Goal: Communication & Community: Answer question/provide support

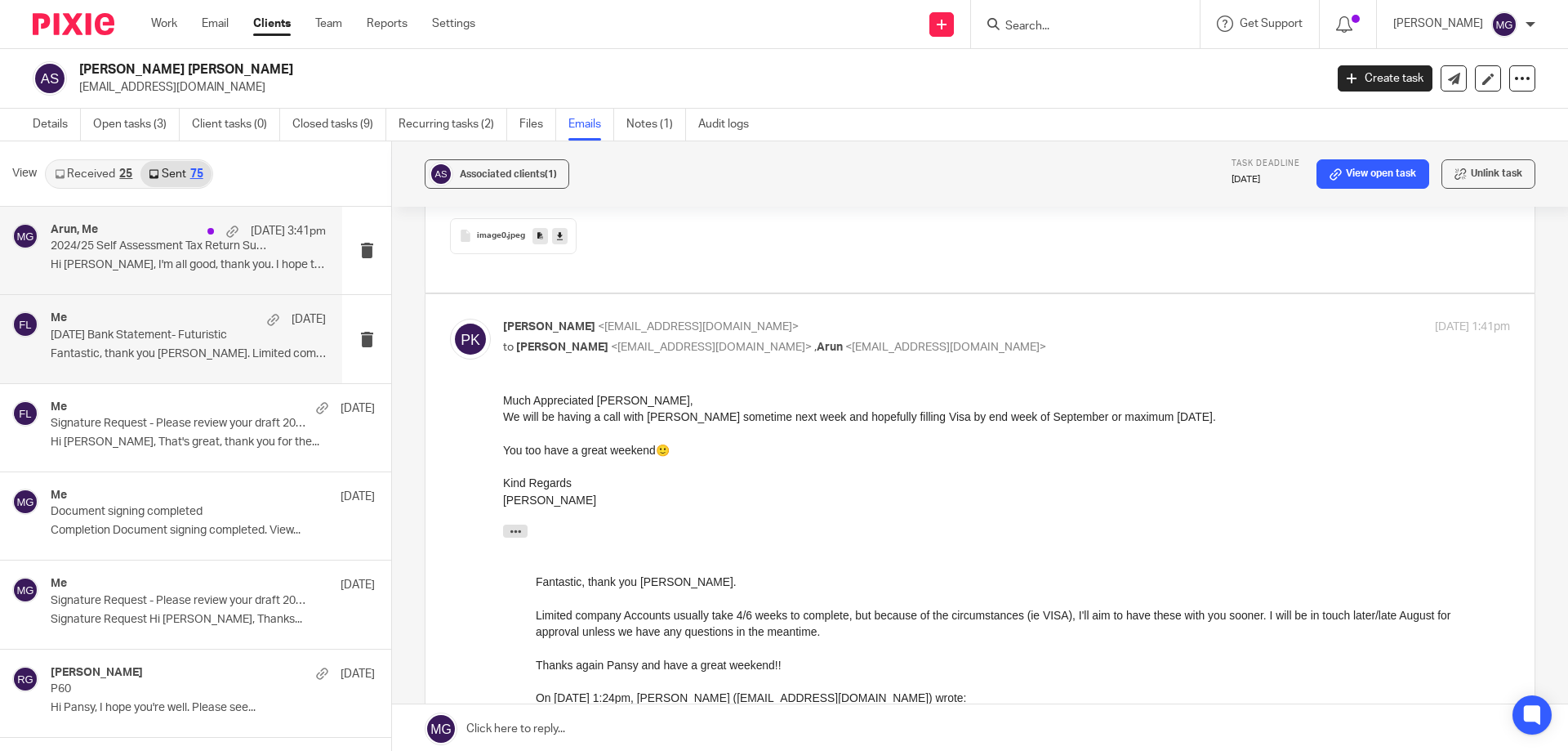
click at [203, 261] on p "Hi Arun, I'm all good, thank you. I hope the..." at bounding box center [187, 265] width 275 height 14
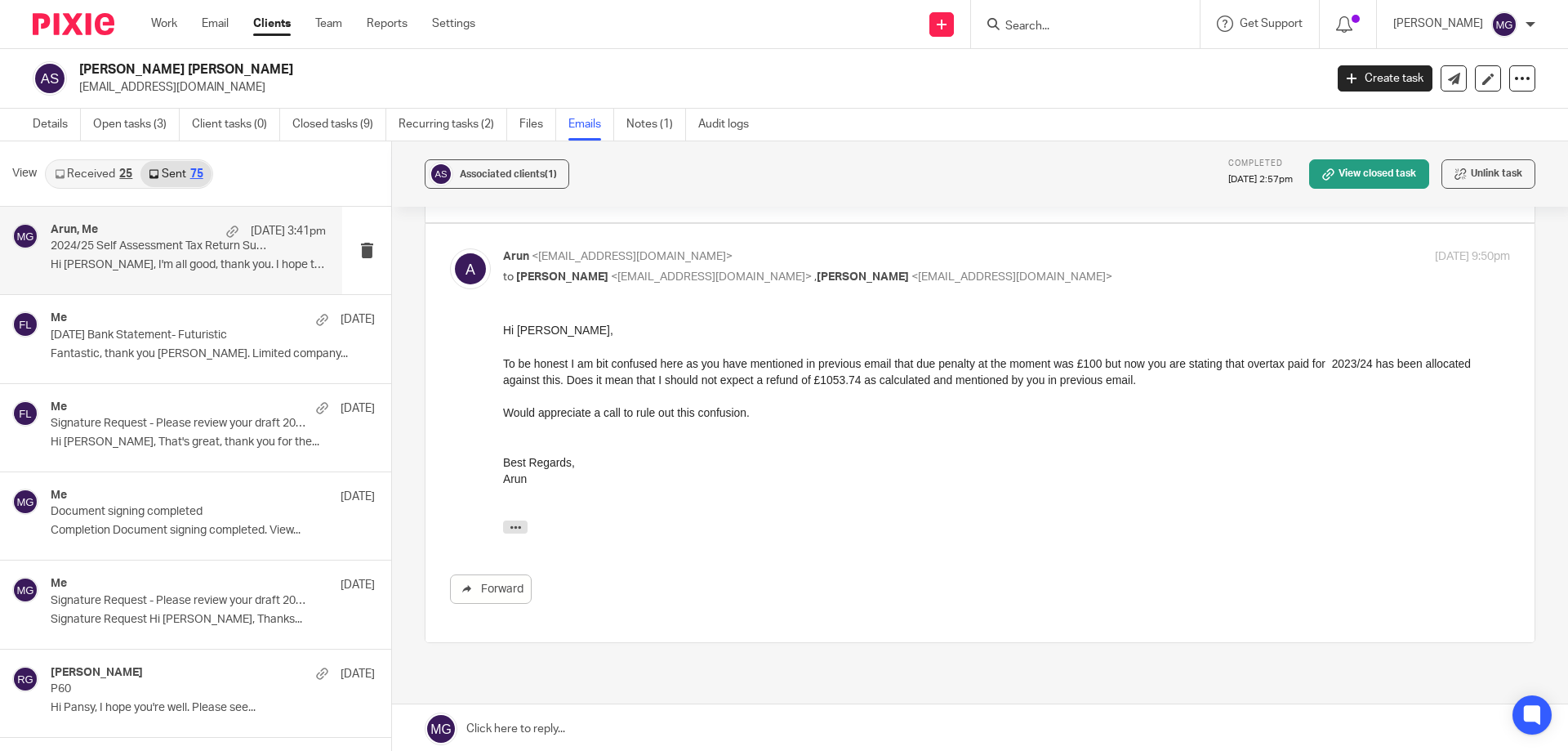
scroll to position [490, 0]
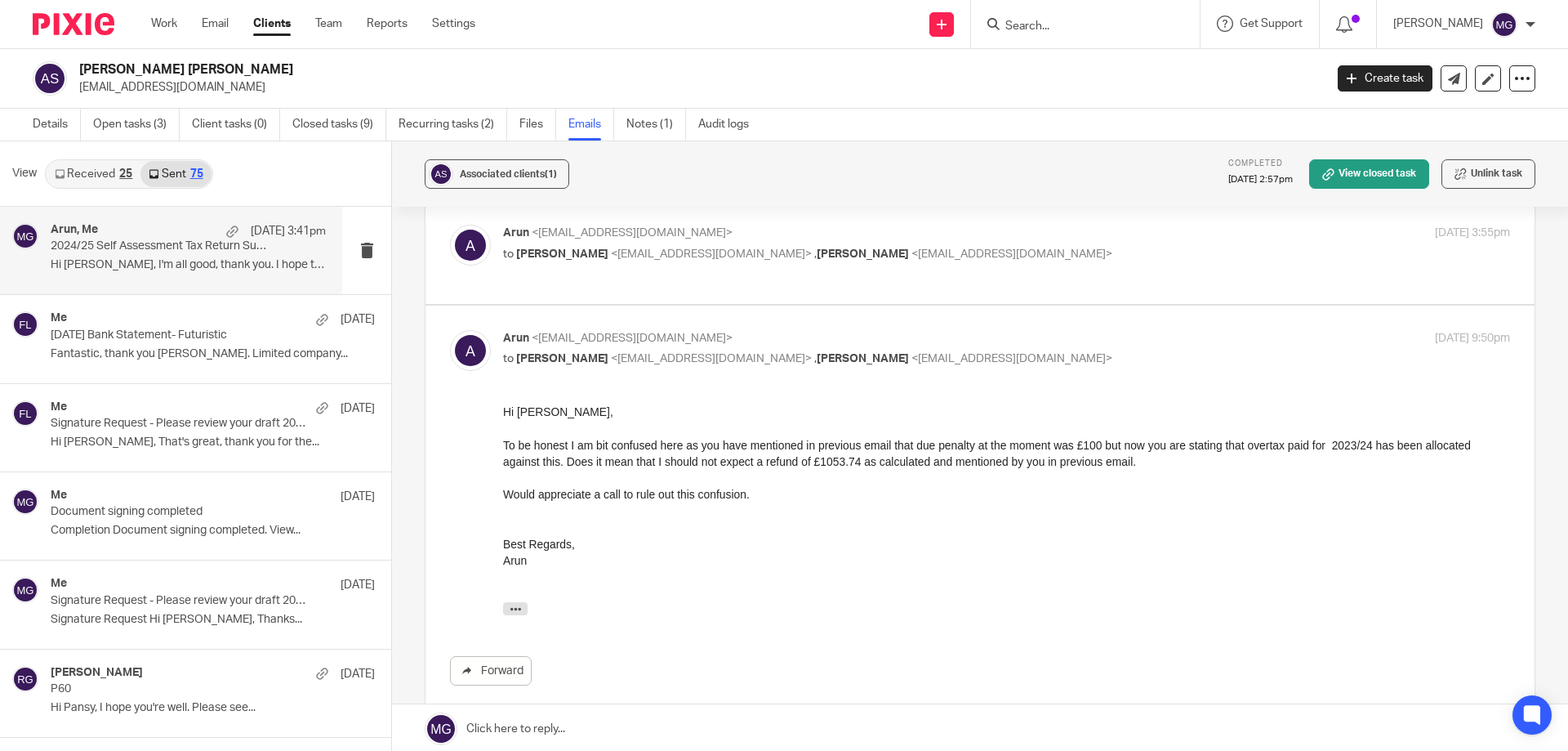
click at [856, 183] on div "Associated clients (1) Completed 1 Aug 2025 2:57pm View closed task Unlink task" at bounding box center [980, 174] width 1176 height 65
click at [1097, 84] on p "pansykhurana@gmail.com" at bounding box center [696, 88] width 1234 height 17
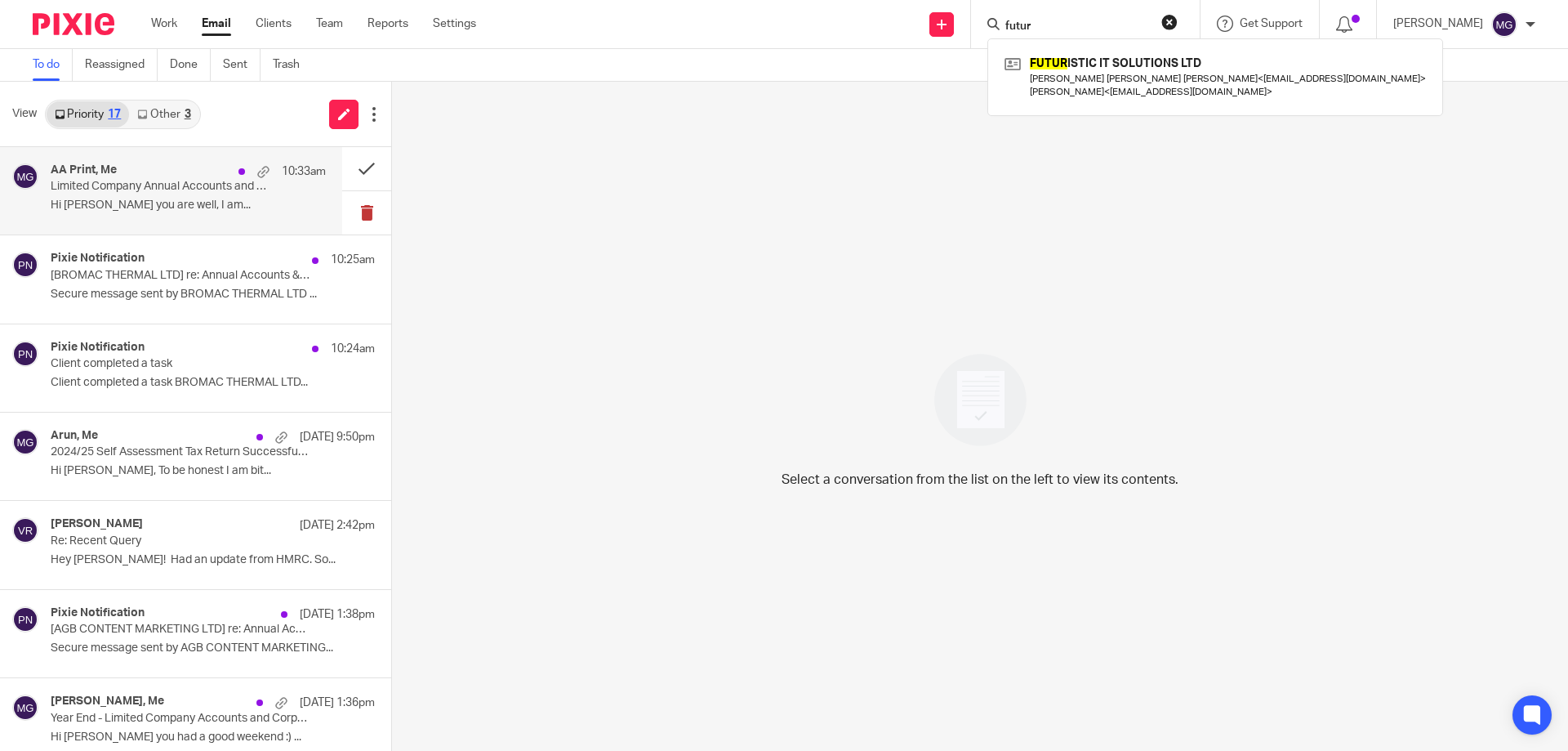
click at [162, 210] on p "Hi Mason, Hope you are well, I am..." at bounding box center [187, 205] width 275 height 14
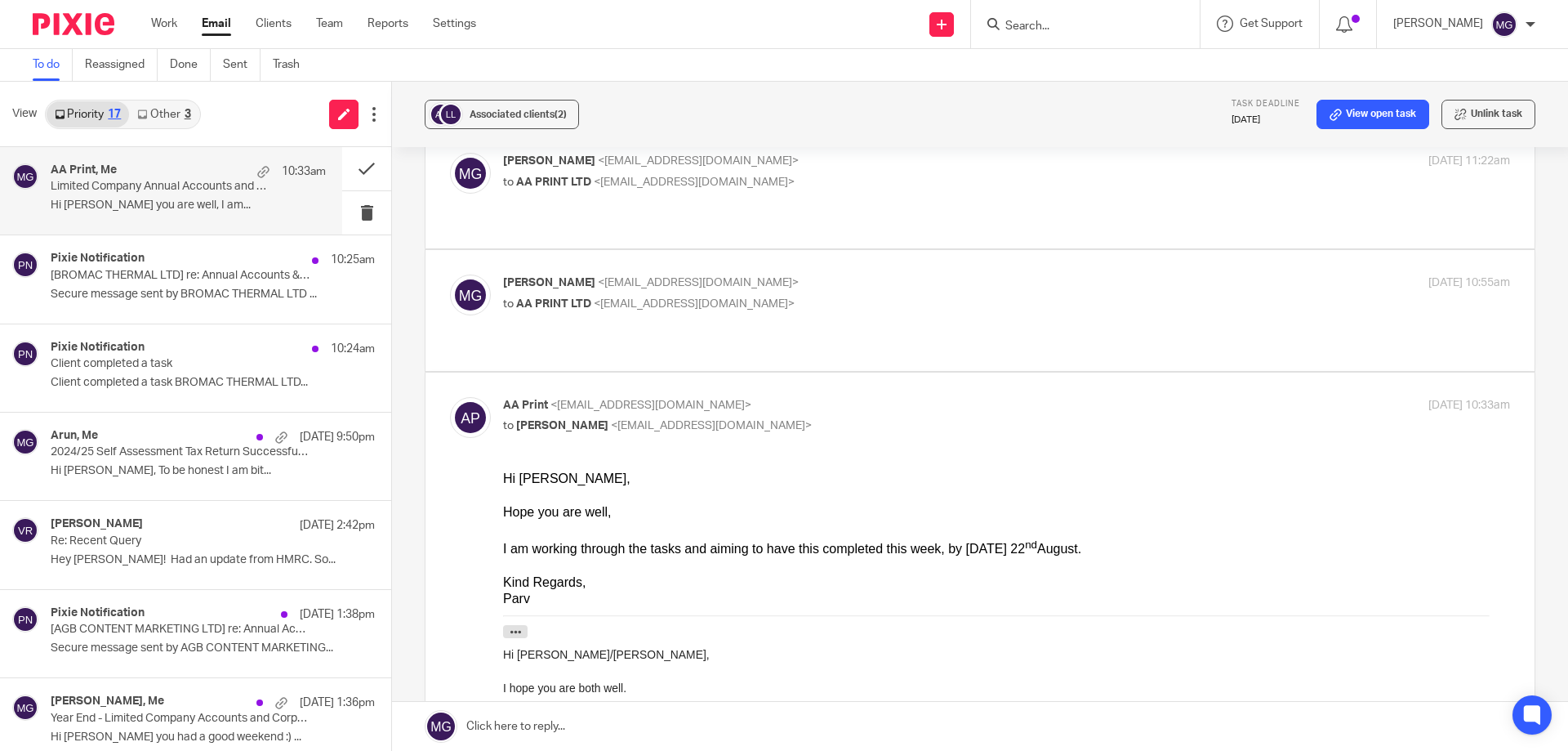
scroll to position [245, 0]
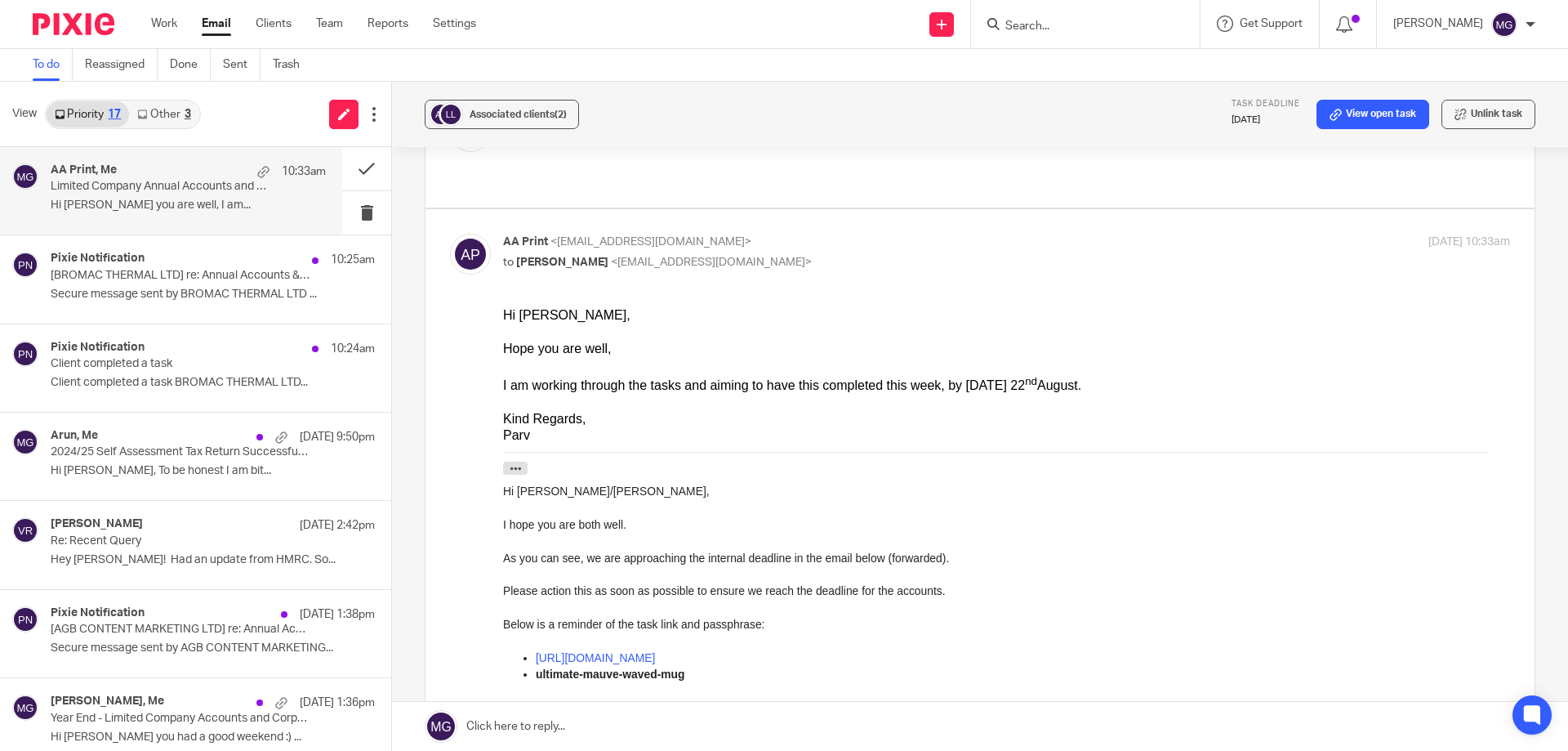
click at [1081, 20] on input "Search" at bounding box center [1077, 27] width 147 height 15
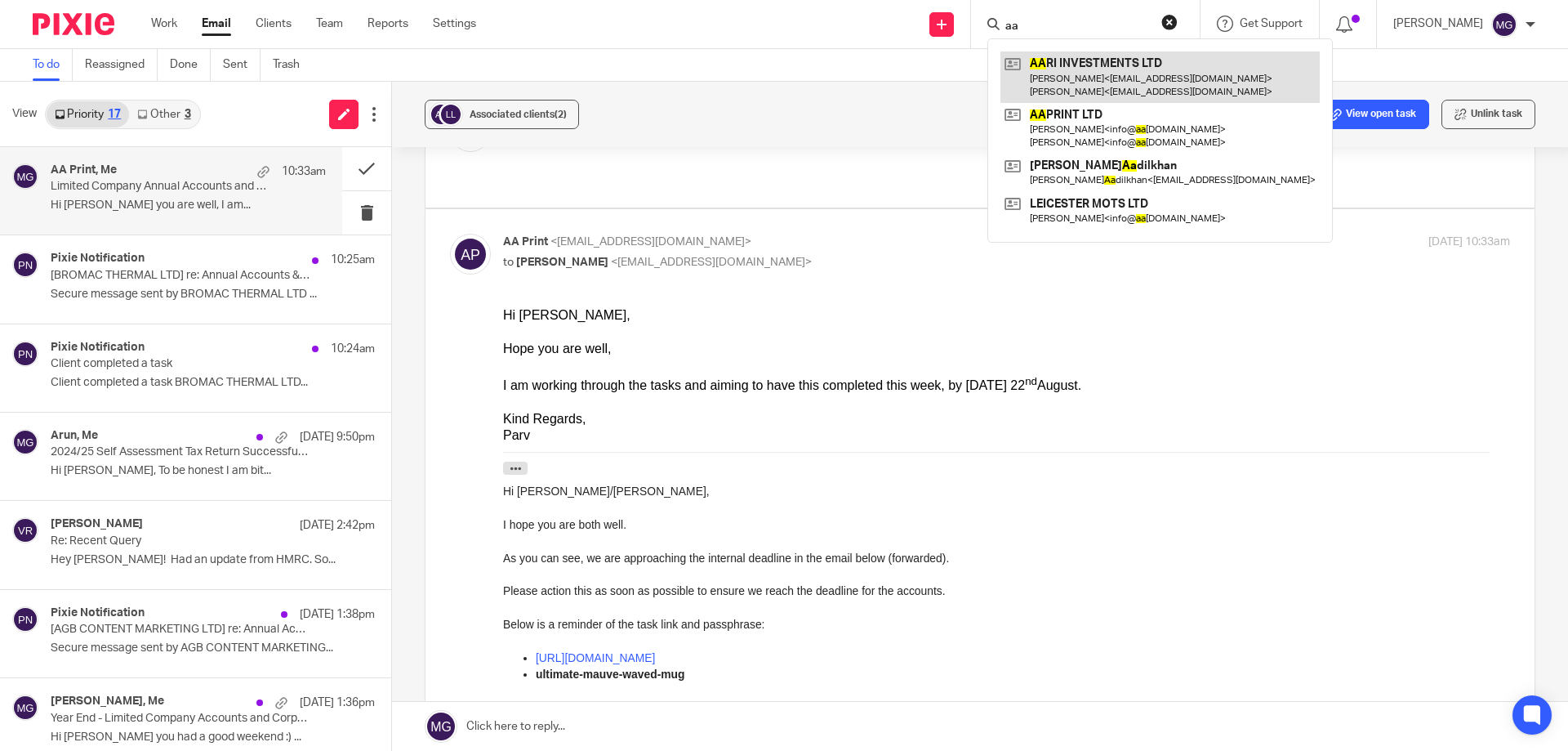
type input "aa"
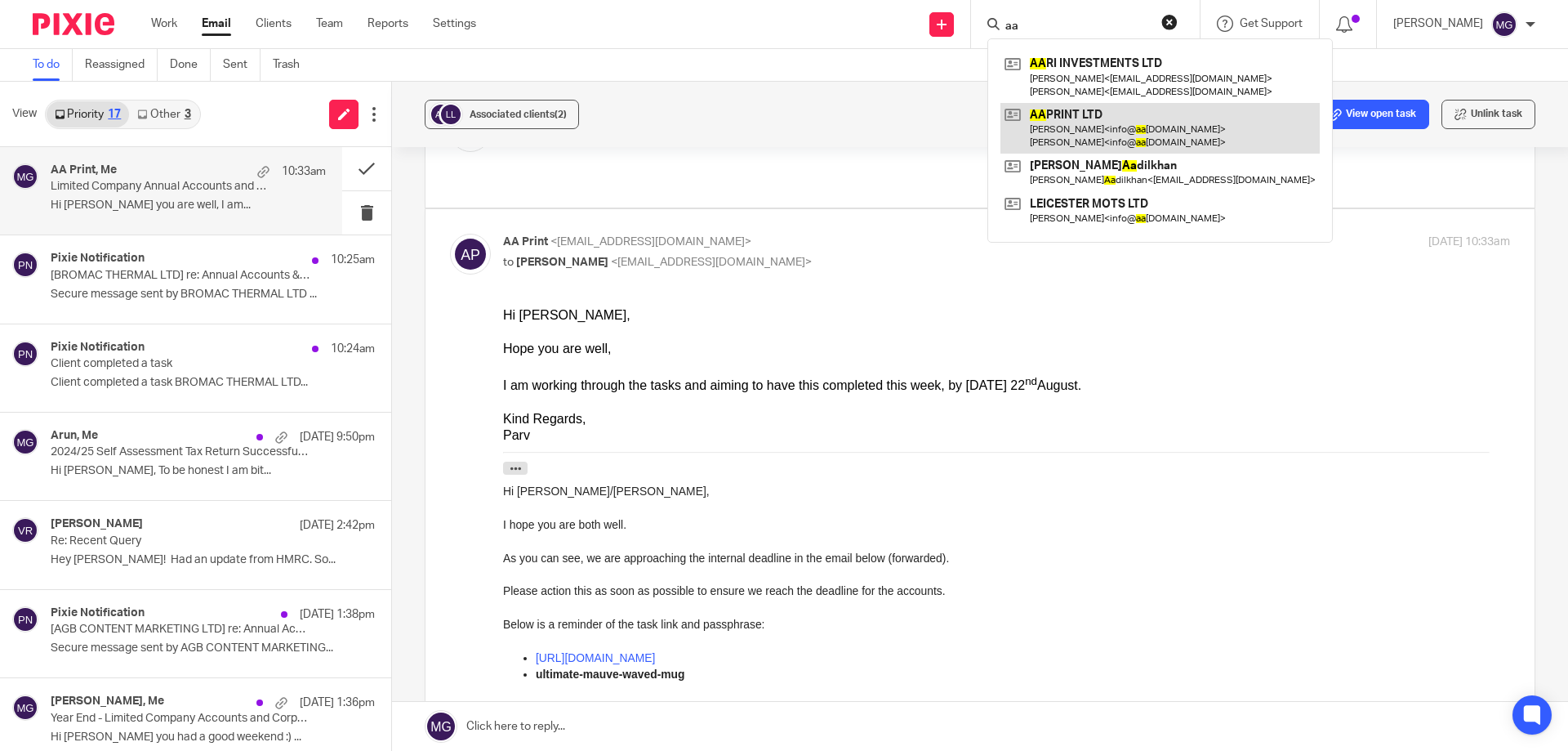
drag, startPoint x: 1081, startPoint y: 66, endPoint x: 1074, endPoint y: 123, distance: 57.4
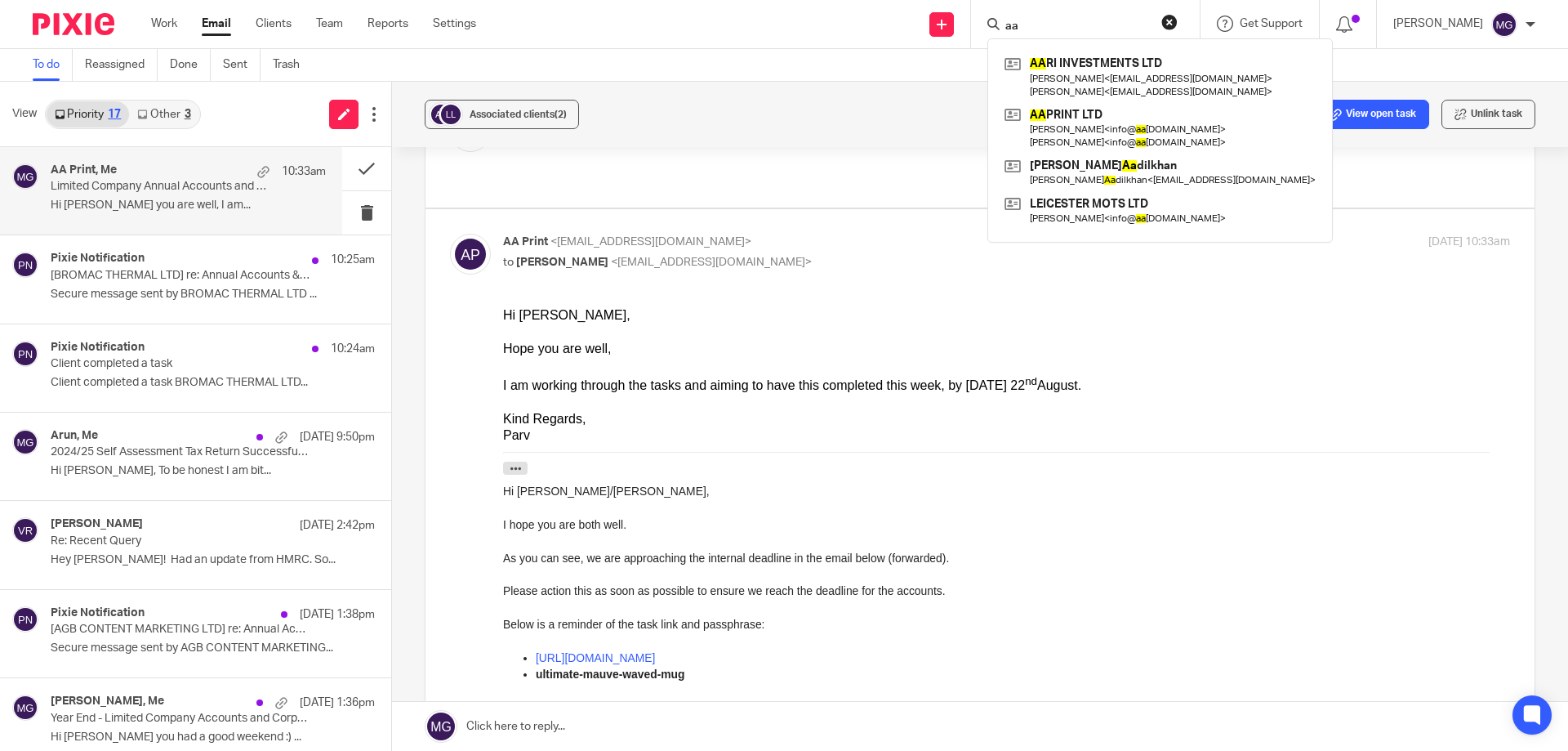
click at [606, 723] on link at bounding box center [980, 726] width 1176 height 49
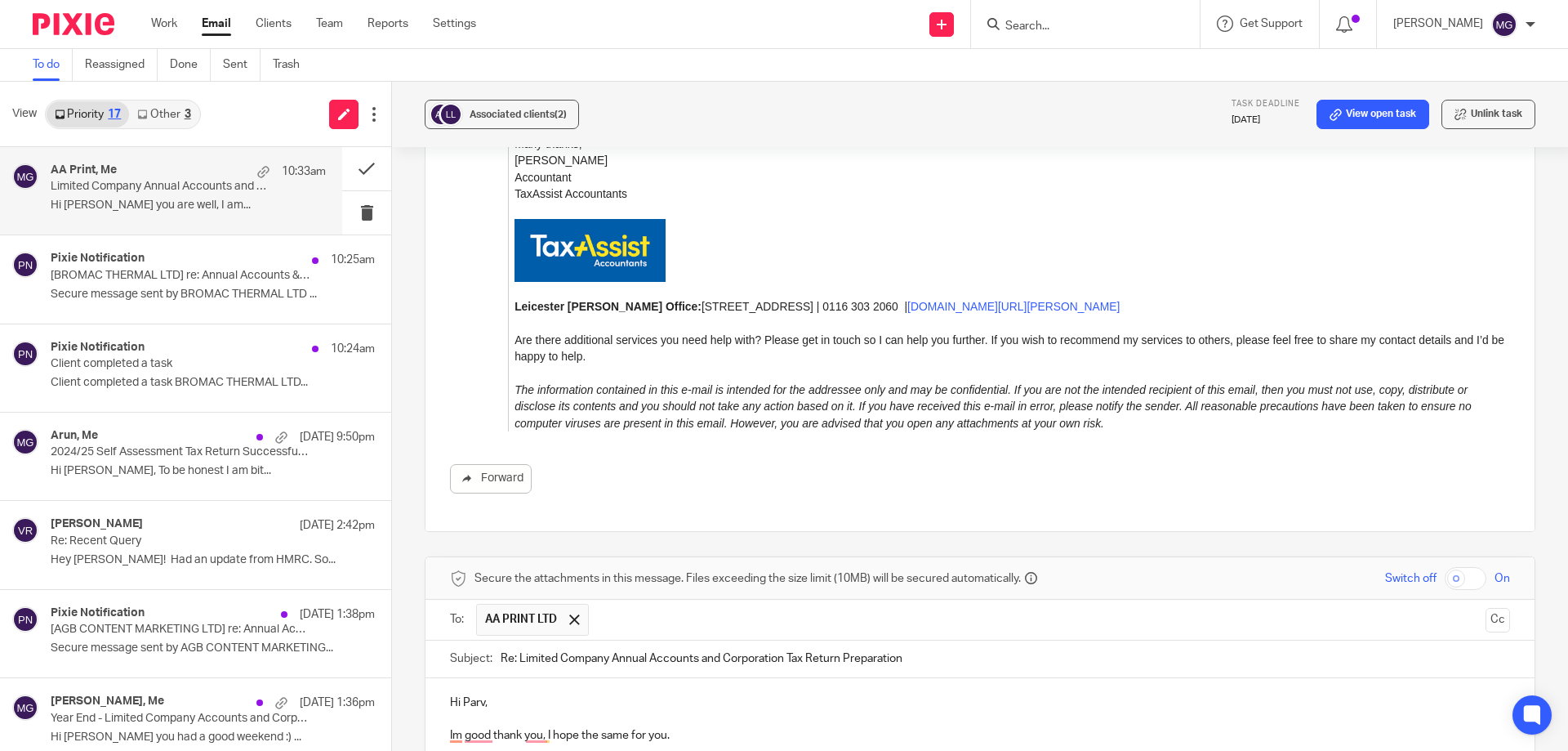
scroll to position [1628, 0]
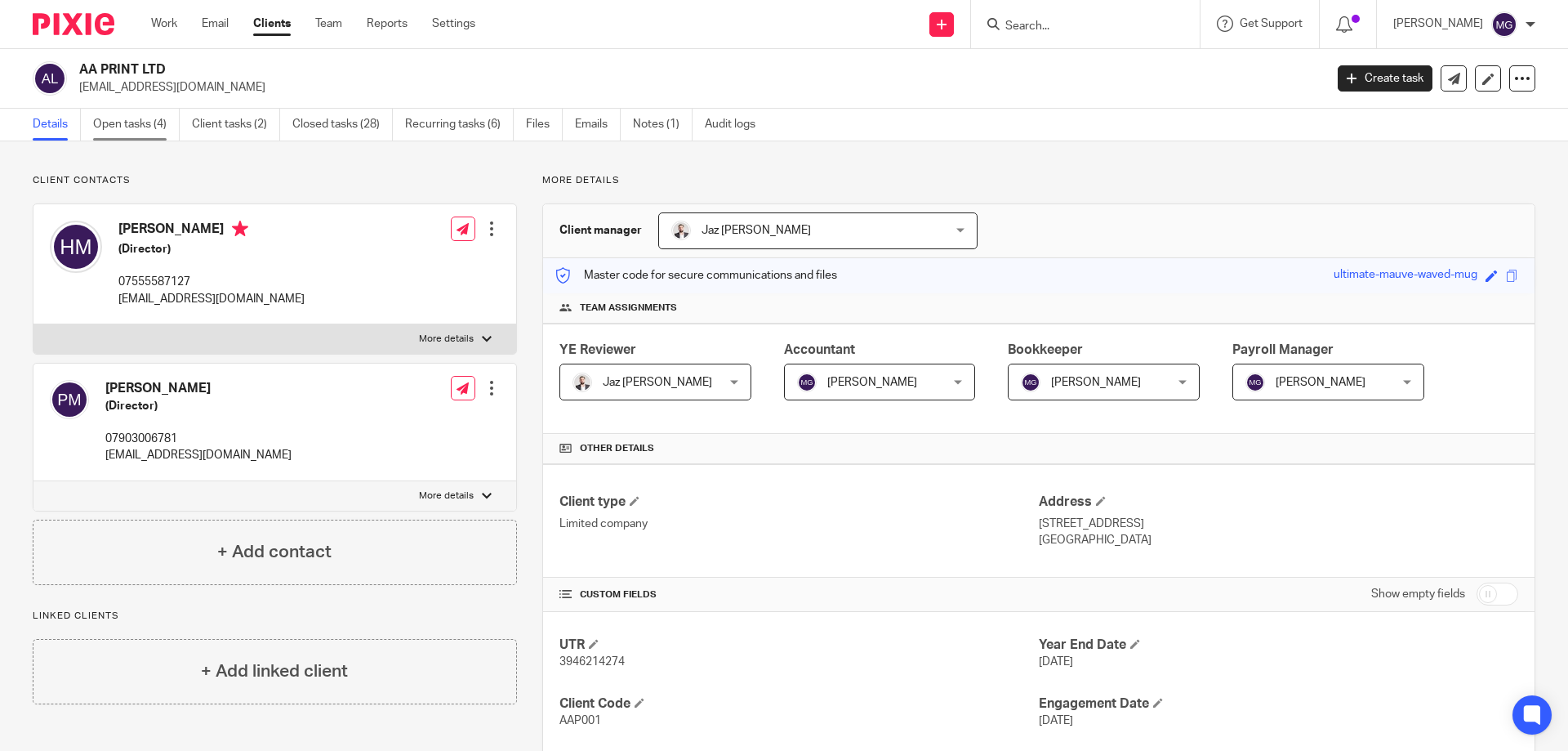
click at [161, 130] on link "Open tasks (4)" at bounding box center [136, 125] width 87 height 32
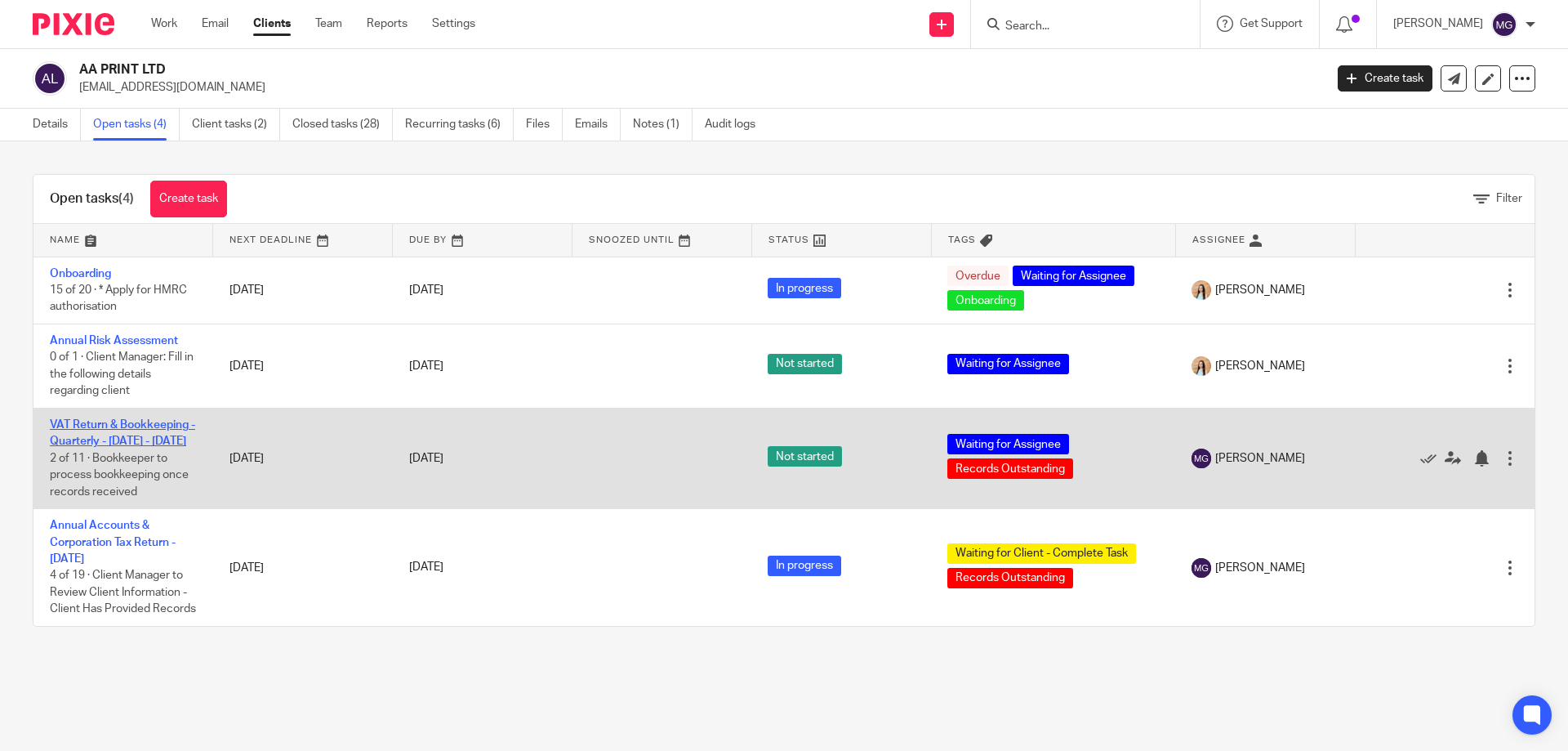
click at [109, 436] on link "VAT Return & Bookkeeping - Quarterly - [DATE] - [DATE]" at bounding box center [122, 433] width 145 height 28
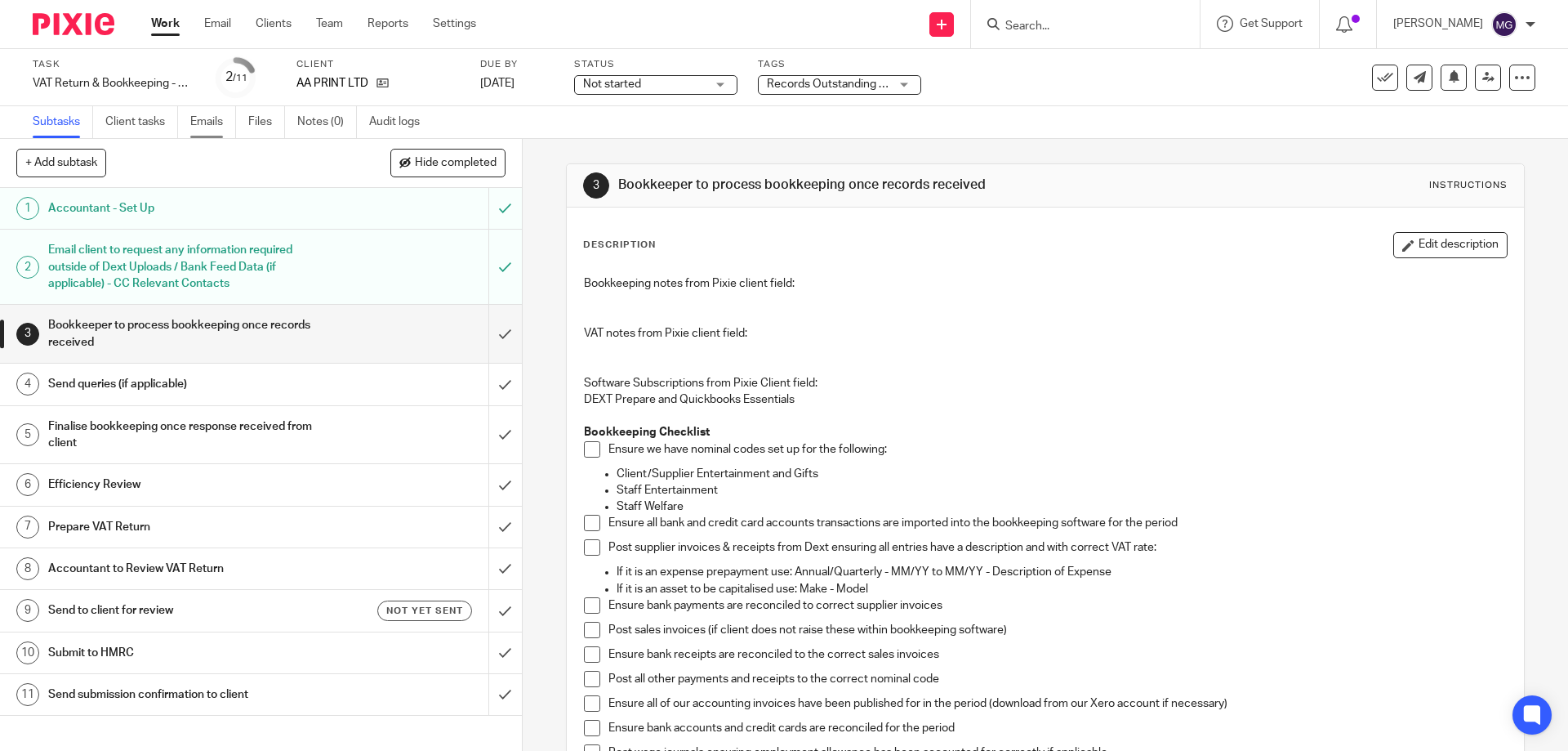
click at [217, 119] on link "Emails" at bounding box center [212, 122] width 46 height 32
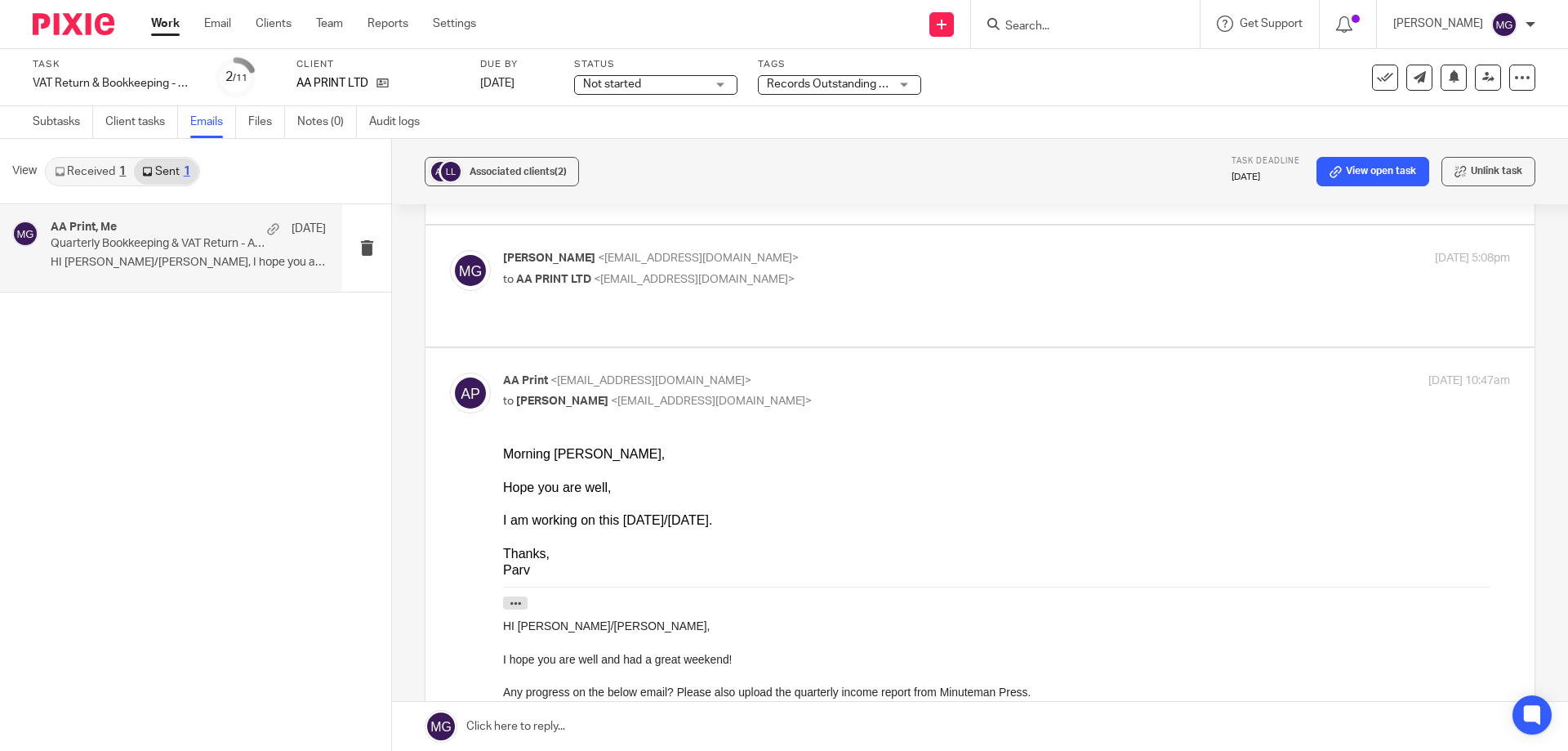
scroll to position [245, 0]
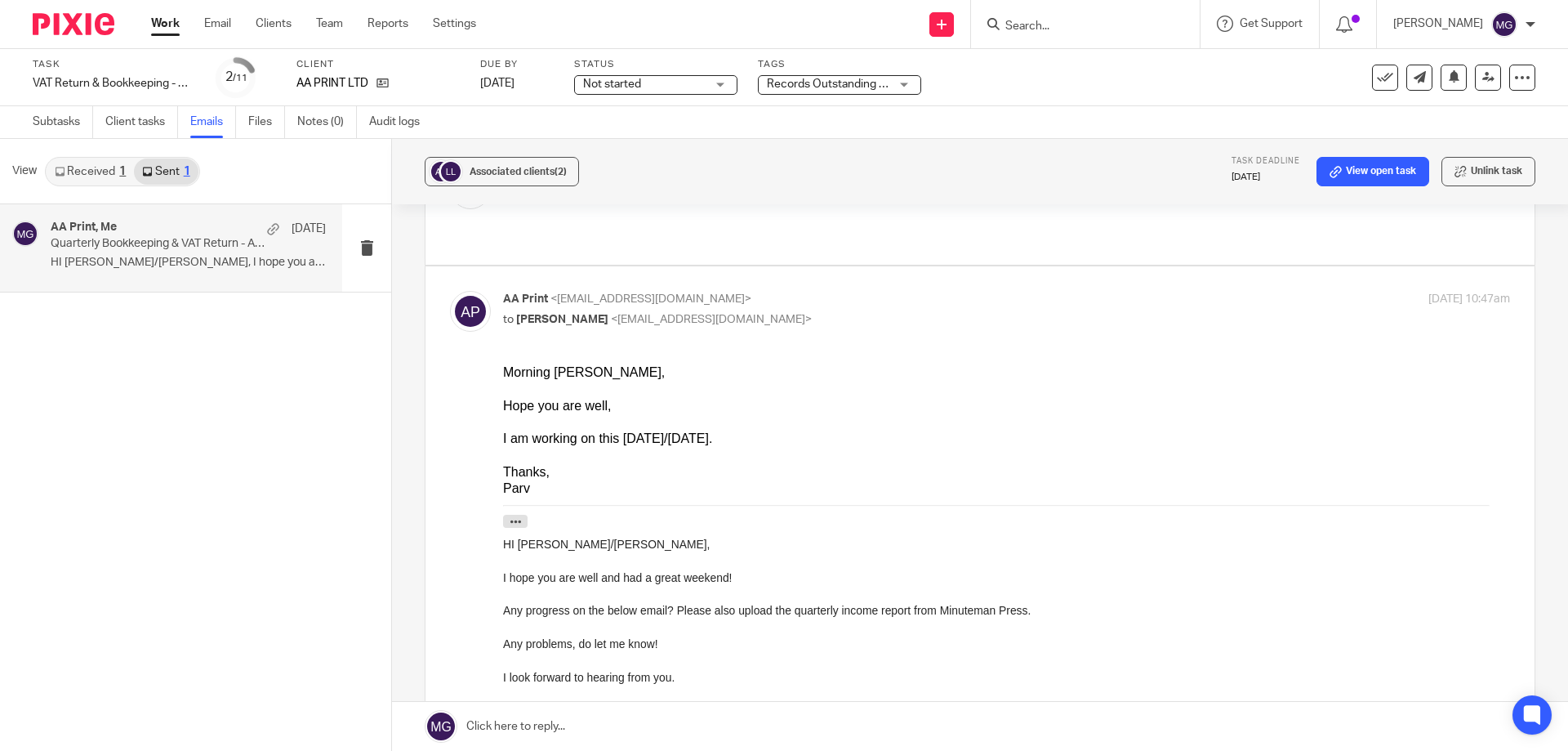
click at [554, 734] on link at bounding box center [980, 726] width 1176 height 49
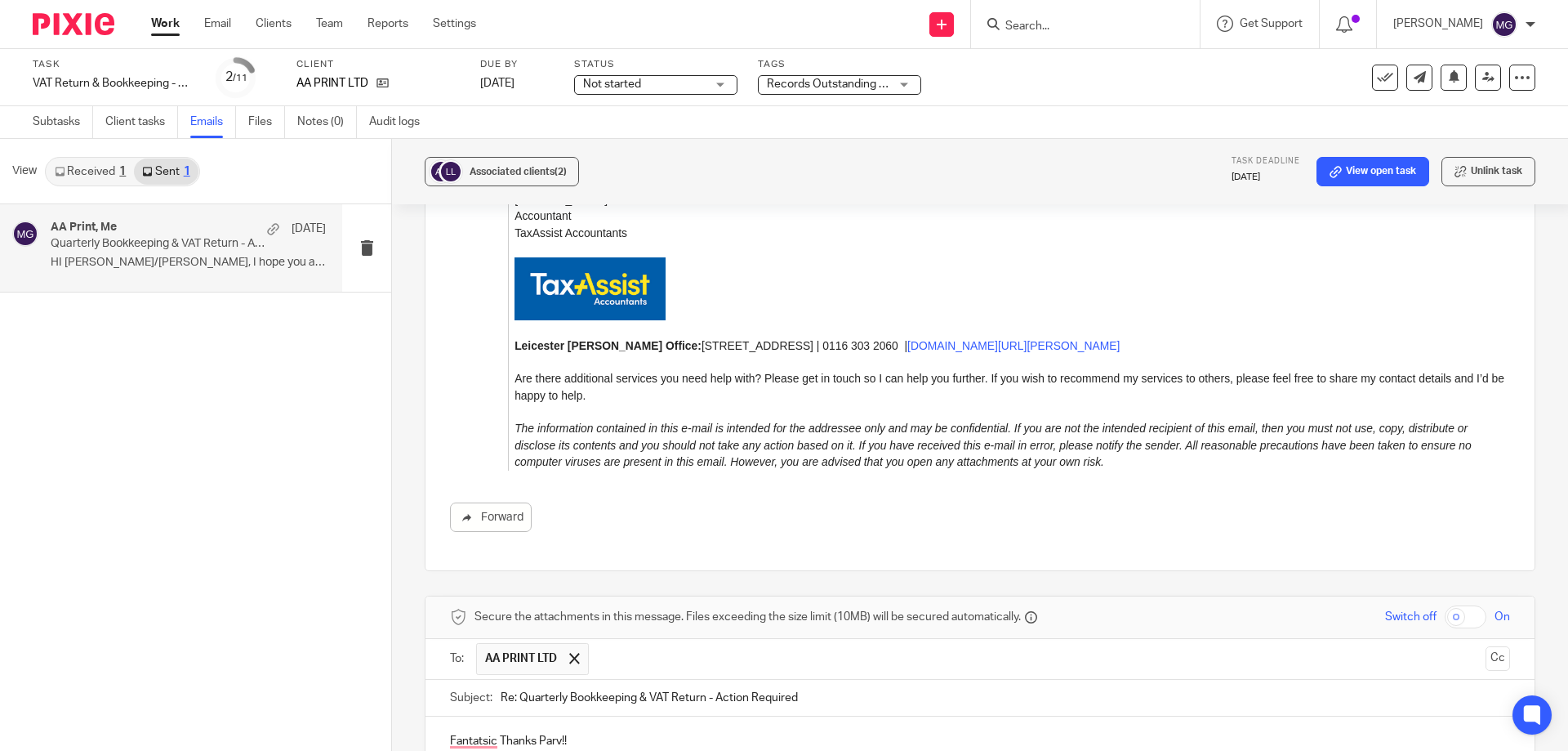
scroll to position [1575, 0]
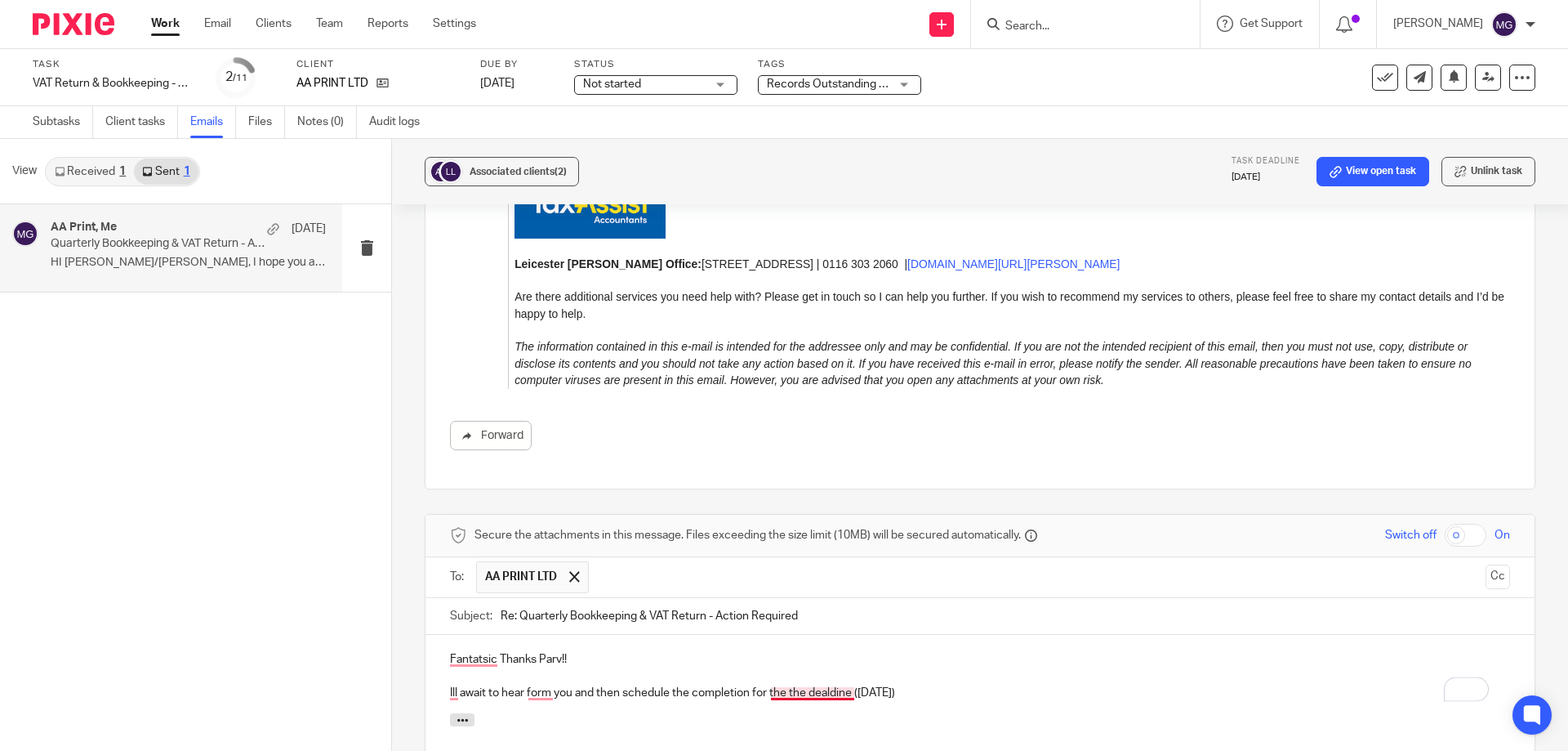
click at [784, 653] on html "Work Email Clients Team Reports Settings Work Email Clients Team Reports Settin…" at bounding box center [784, 376] width 1568 height 751
click at [776, 685] on p "Ill await to hear form you and then schedule the completion for the the dealdin…" at bounding box center [980, 693] width 1060 height 17
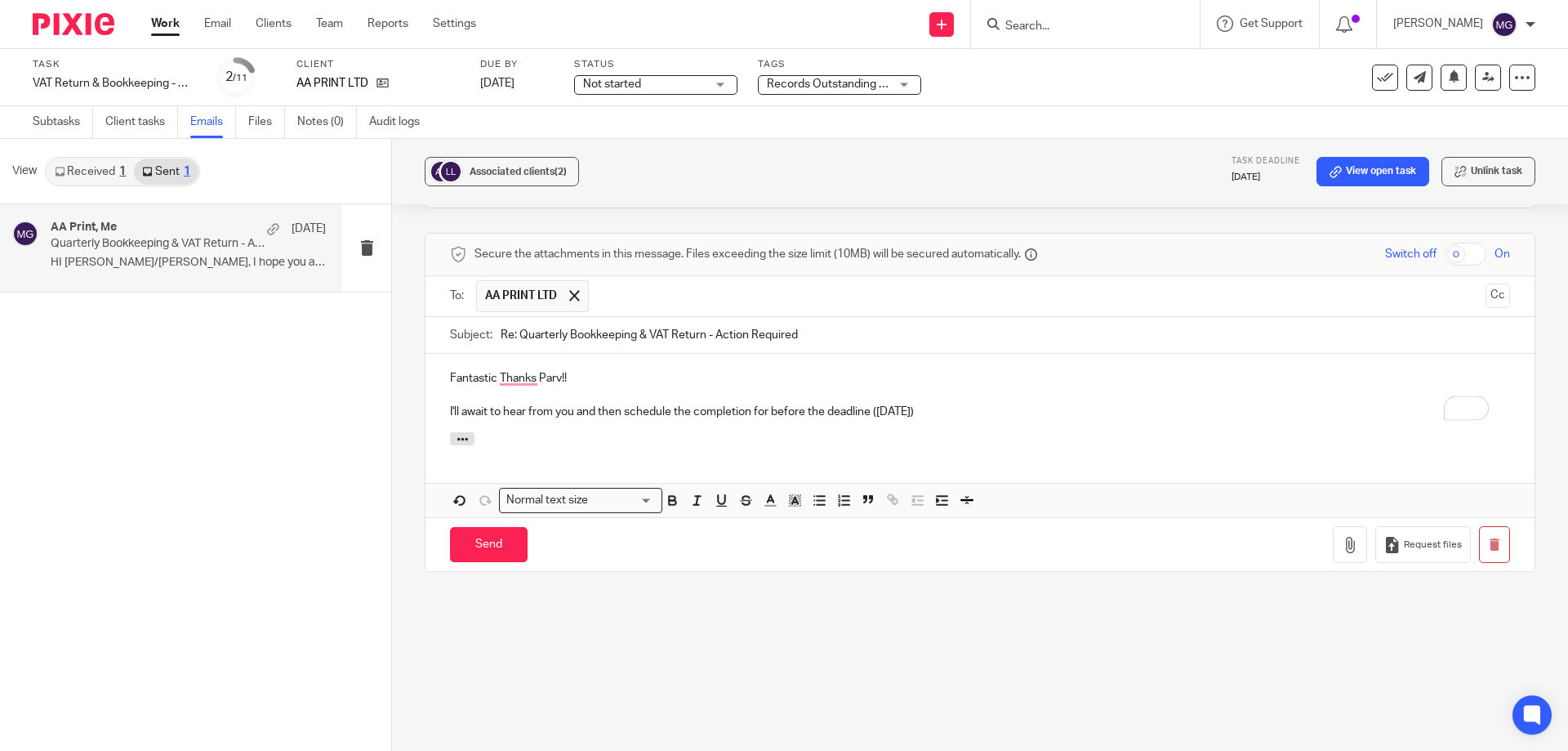
click at [1016, 403] on p "I'll await to hear from you and then schedule the completion for before the dea…" at bounding box center [980, 412] width 1060 height 17
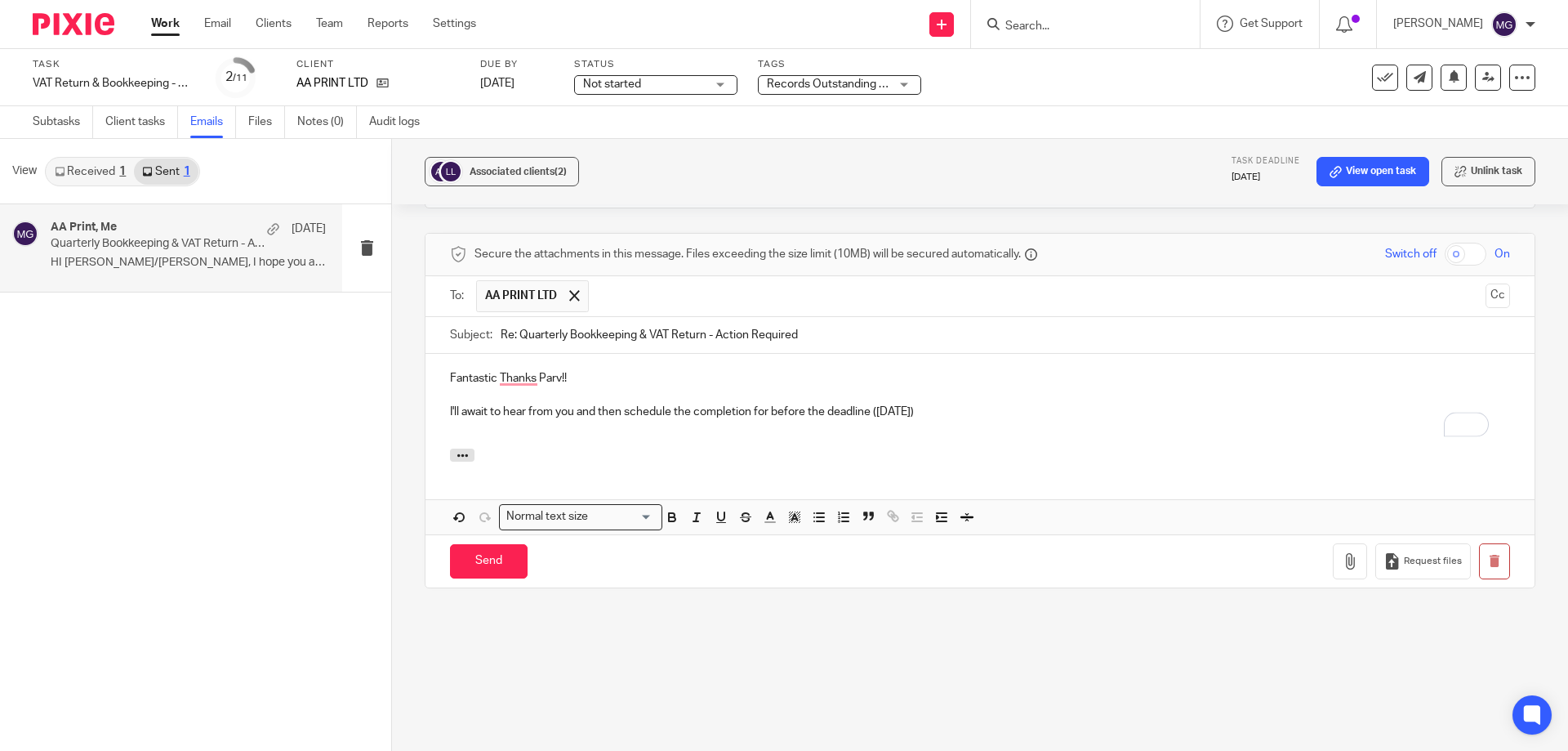
click at [1009, 420] on p "To enrich screen reader interactions, please activate Accessibility in Grammarl…" at bounding box center [980, 429] width 1060 height 17
click at [1002, 385] on div "Fantastic Thanks Parv!! I'll await to hear from you and then schedule the compl…" at bounding box center [980, 402] width 1110 height 95
click at [989, 403] on p "I'll await to hear from you and then schedule the completion for before the dea…" at bounding box center [980, 412] width 1060 height 17
drag, startPoint x: 464, startPoint y: 523, endPoint x: 524, endPoint y: 326, distance: 205.9
click at [543, 307] on form "Secure the attachments in this message. Files exceeding the size limit (10MB) w…" at bounding box center [980, 411] width 1110 height 354
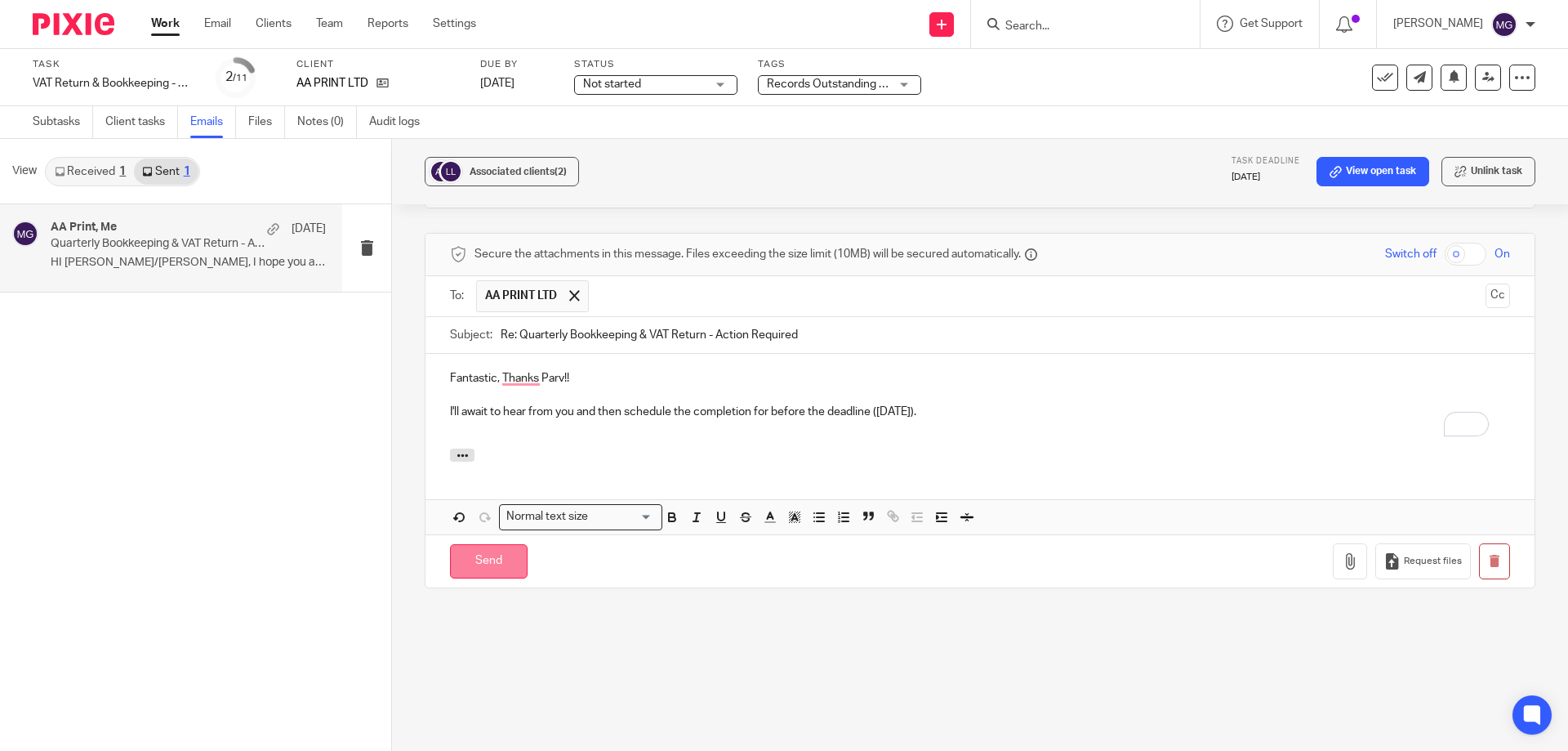
click at [490, 544] on input "Send" at bounding box center [488, 562] width 77 height 35
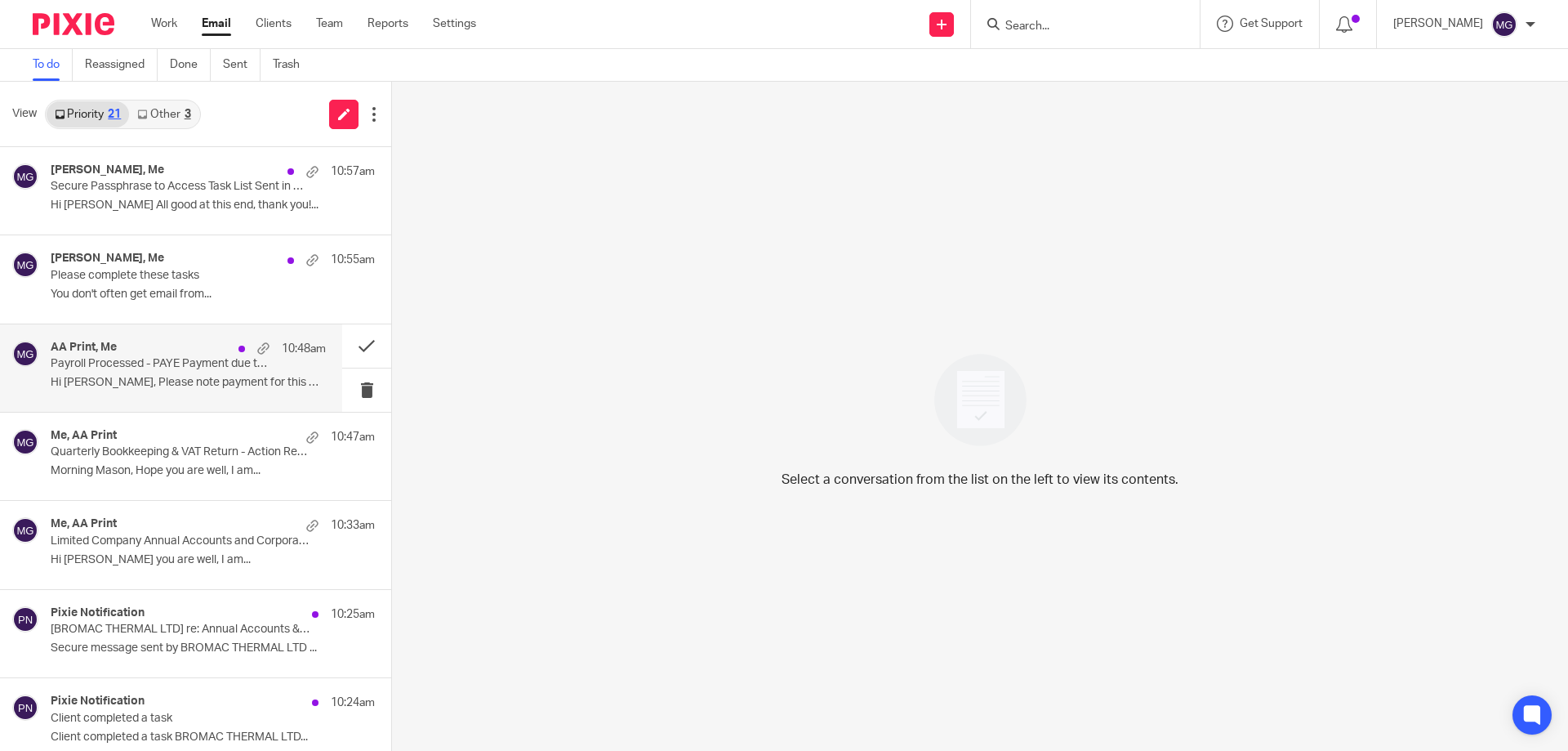
click at [149, 380] on p "Hi [PERSON_NAME], Please note payment for this was..." at bounding box center [187, 382] width 275 height 14
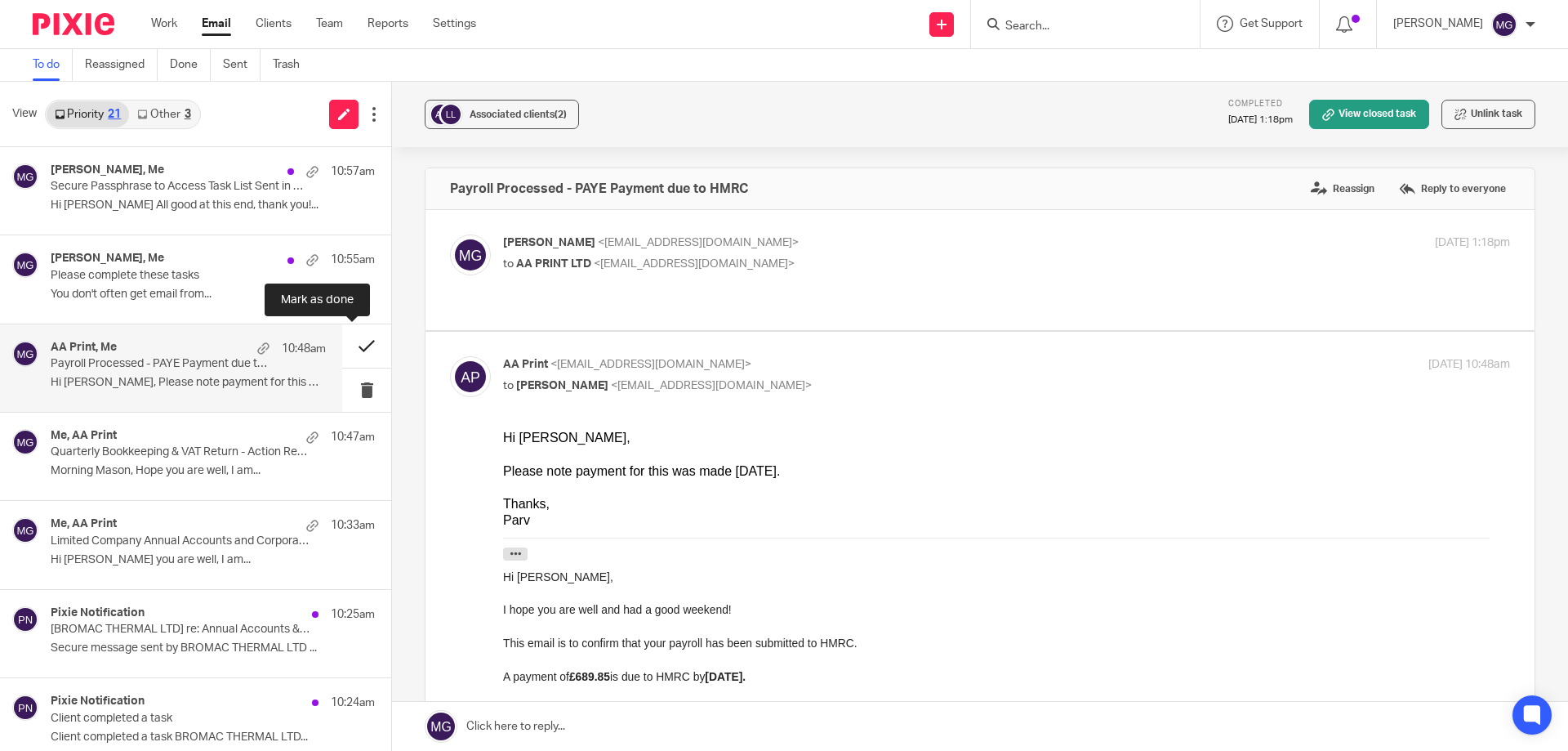
click at [349, 340] on button at bounding box center [366, 346] width 49 height 43
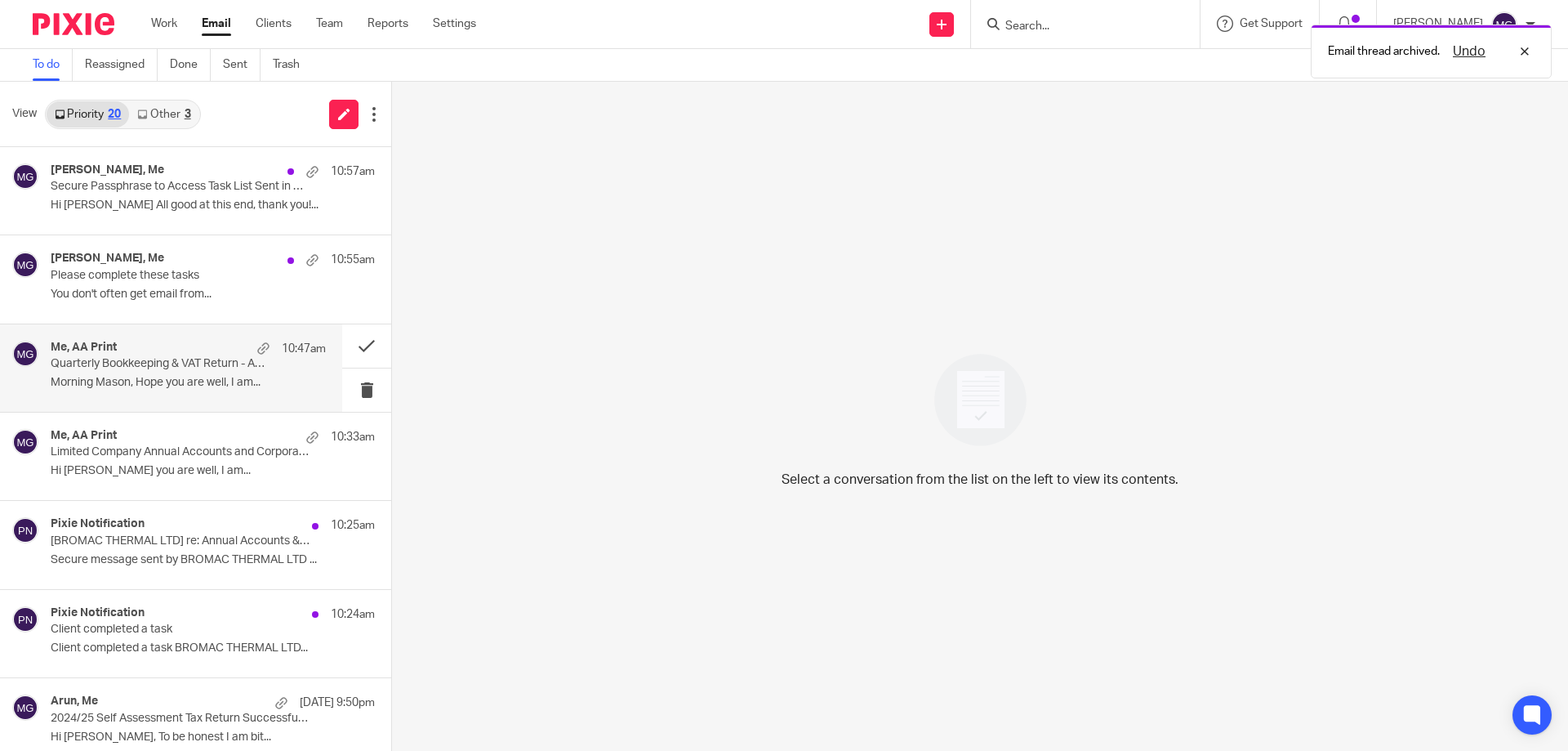
click at [221, 344] on div "Me, AA Print 10:47am" at bounding box center [187, 349] width 275 height 17
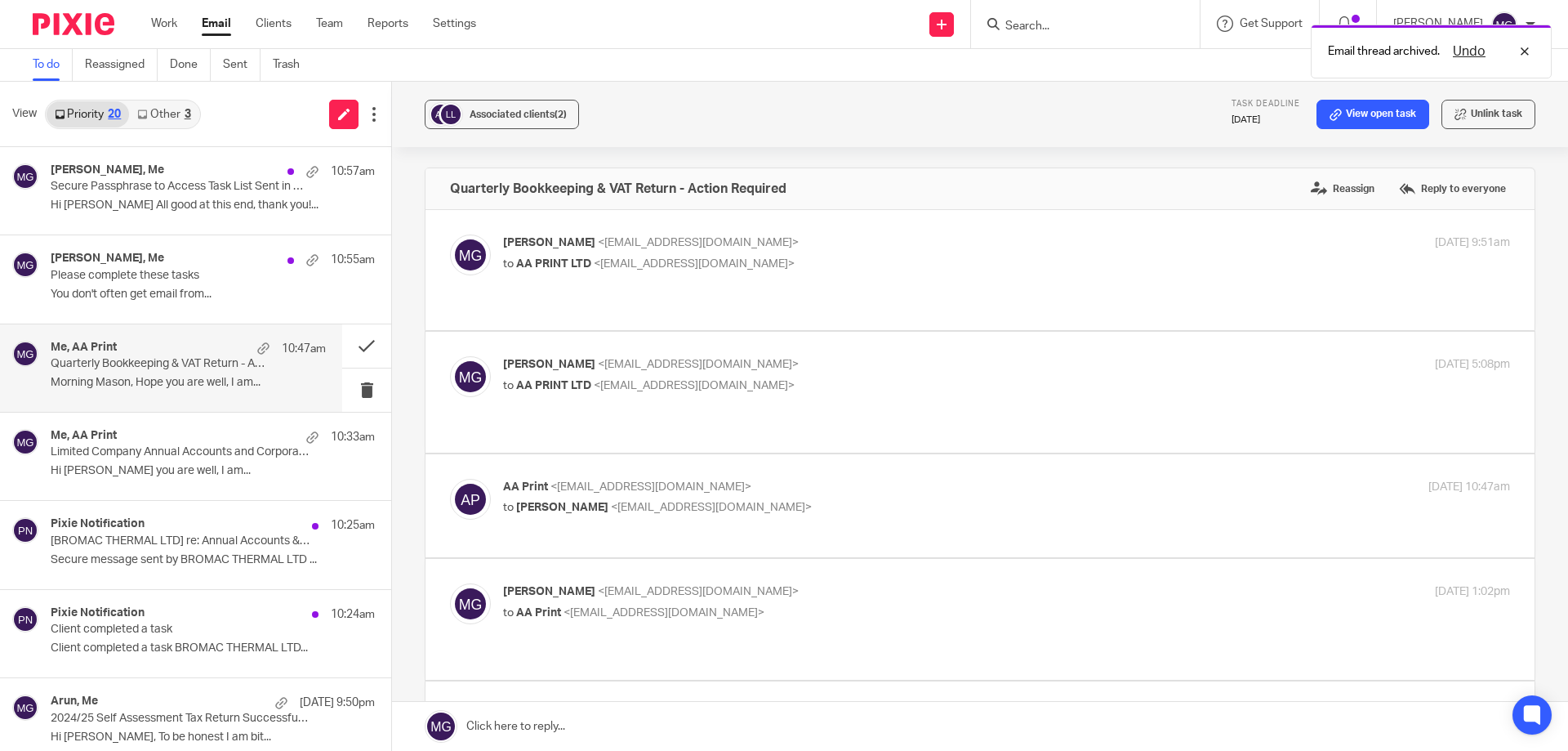
scroll to position [429, 0]
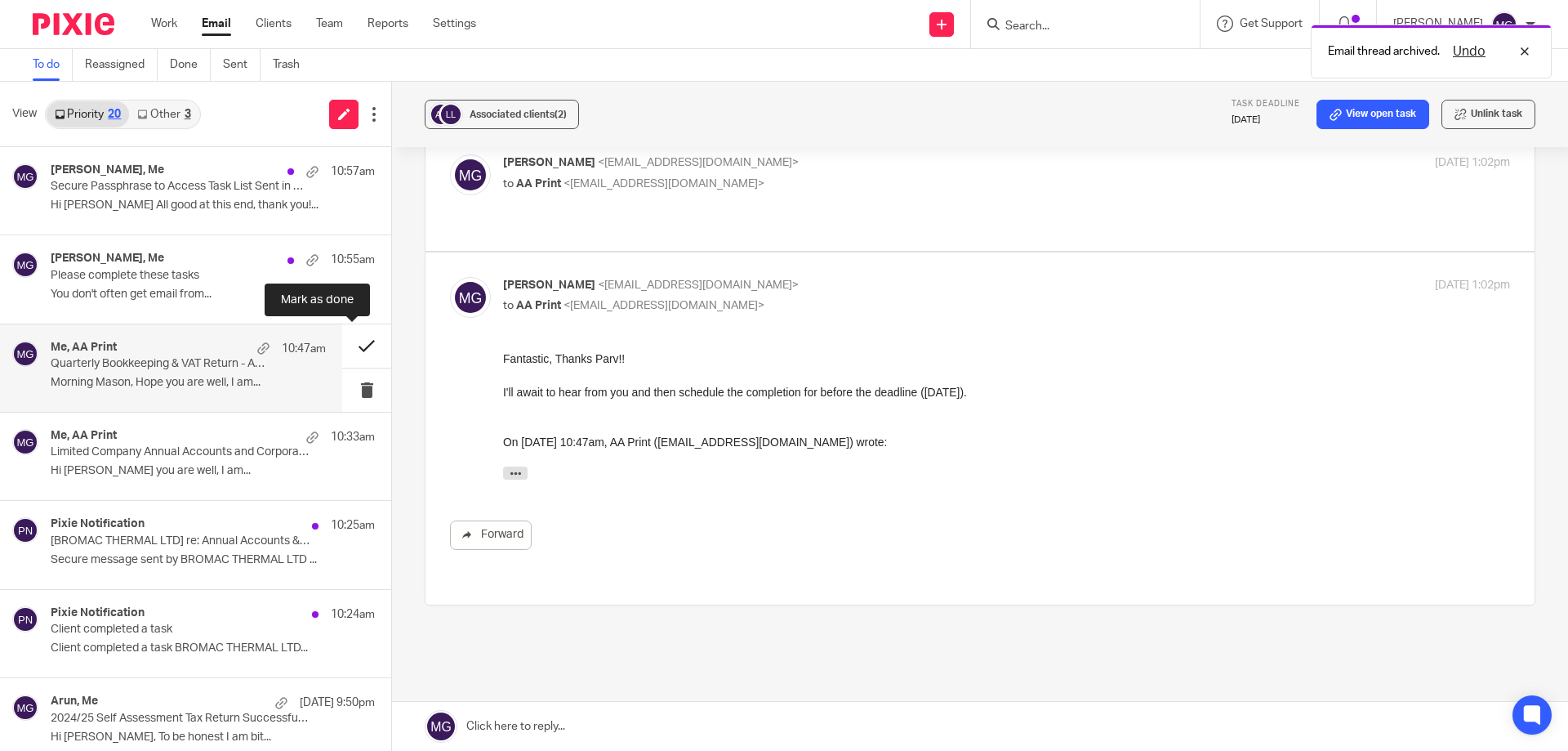
click at [350, 348] on button at bounding box center [366, 346] width 49 height 43
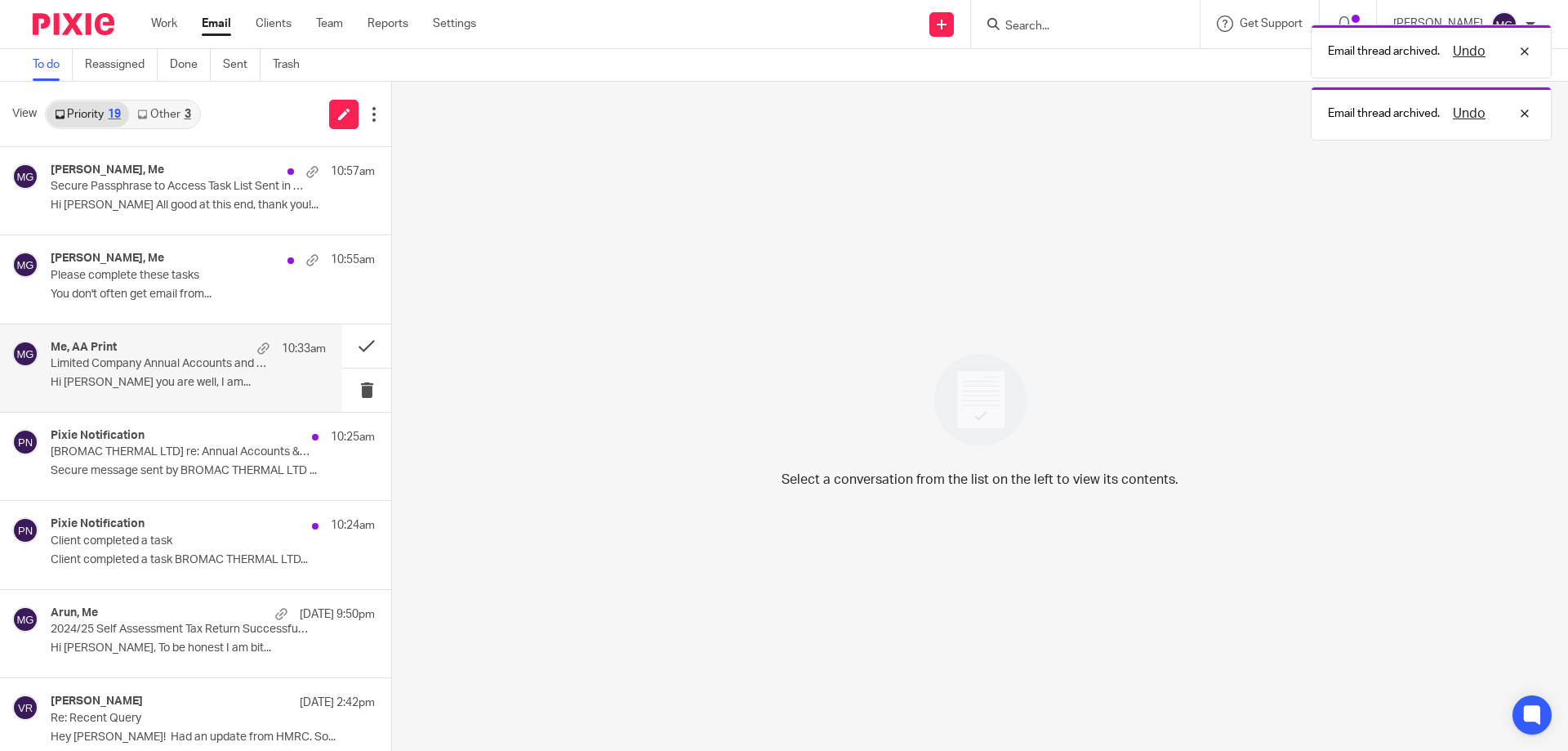
click at [231, 361] on p "Limited Company Annual Accounts and Corporation Tax Return Preparation" at bounding box center [160, 363] width 221 height 14
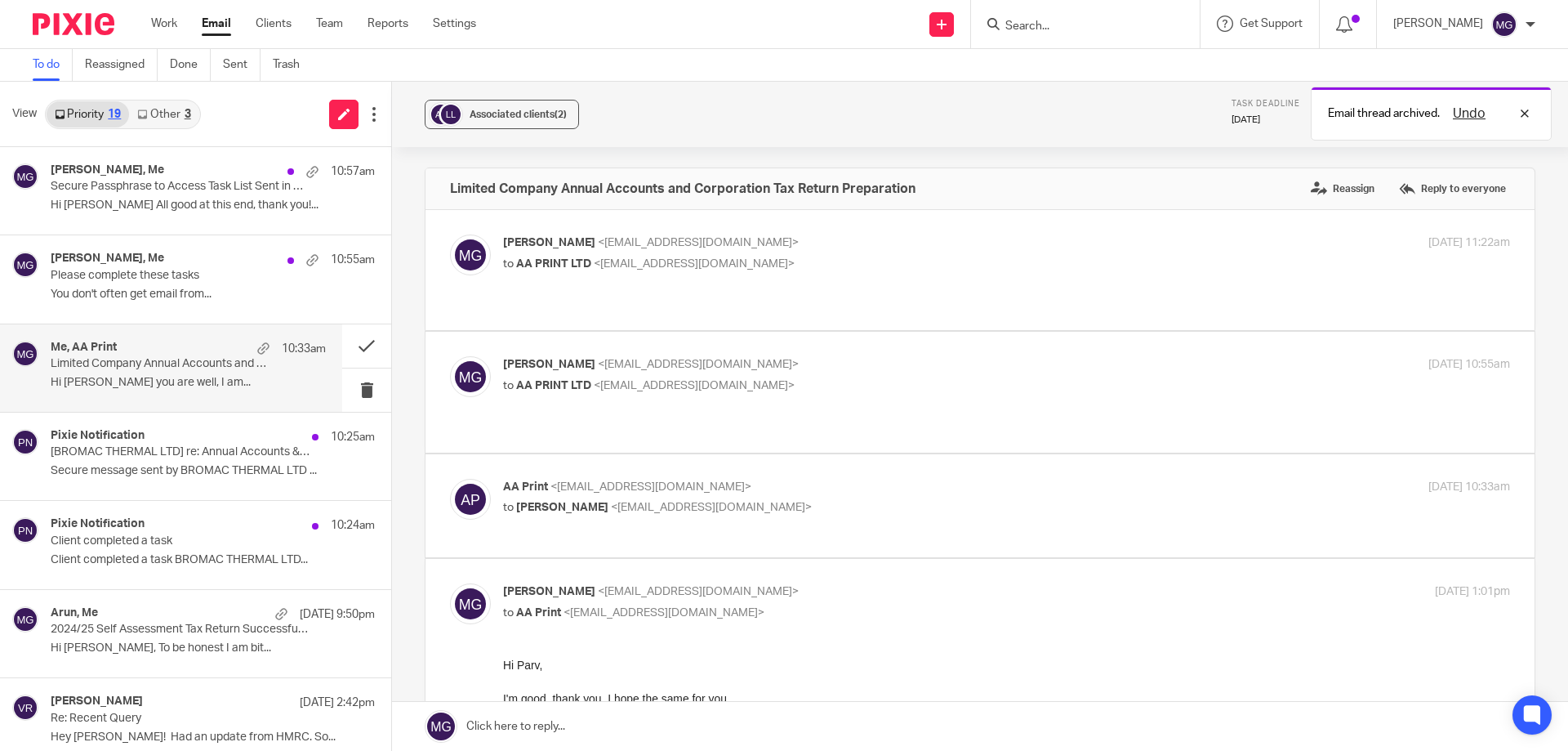
scroll to position [163, 0]
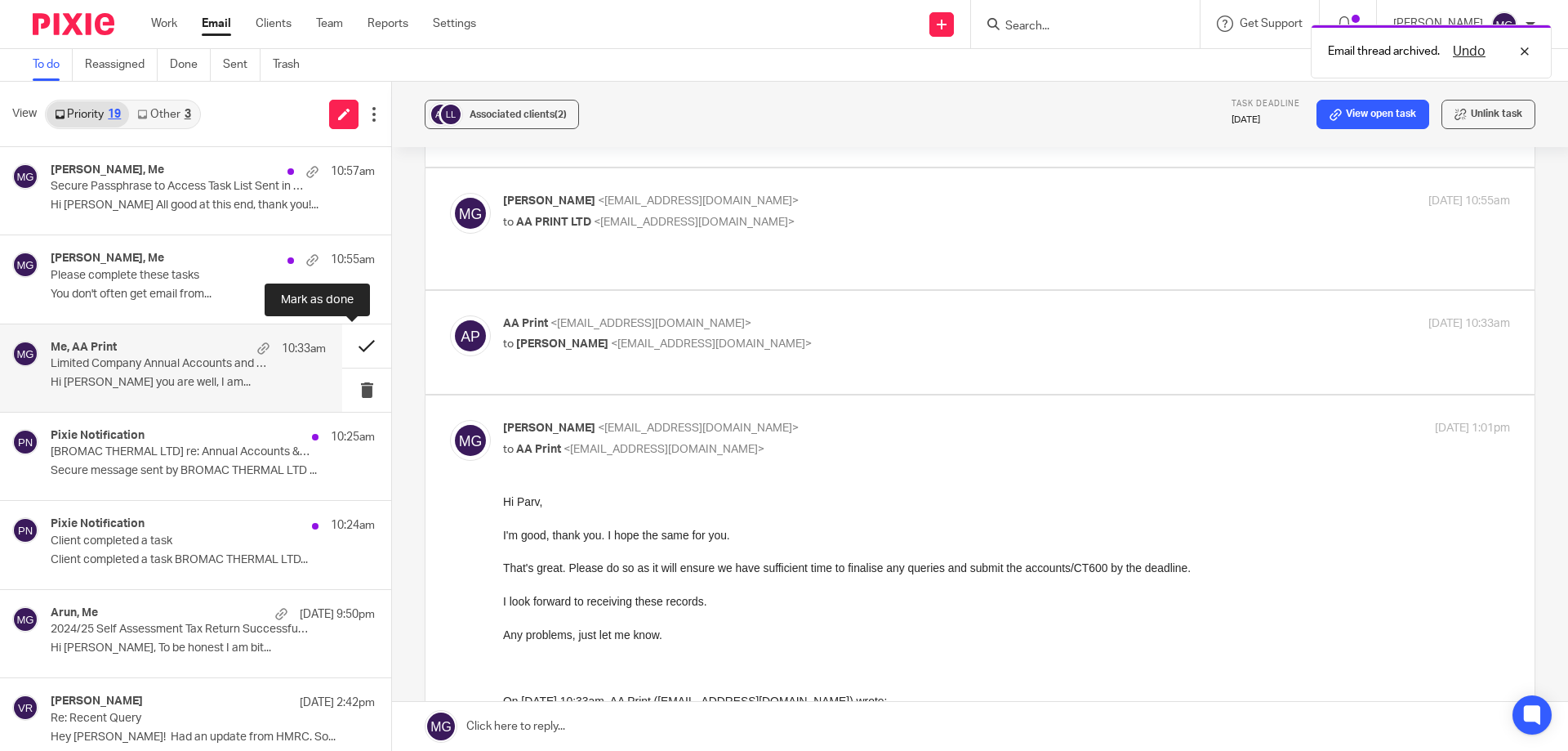
click at [354, 344] on button at bounding box center [366, 346] width 49 height 43
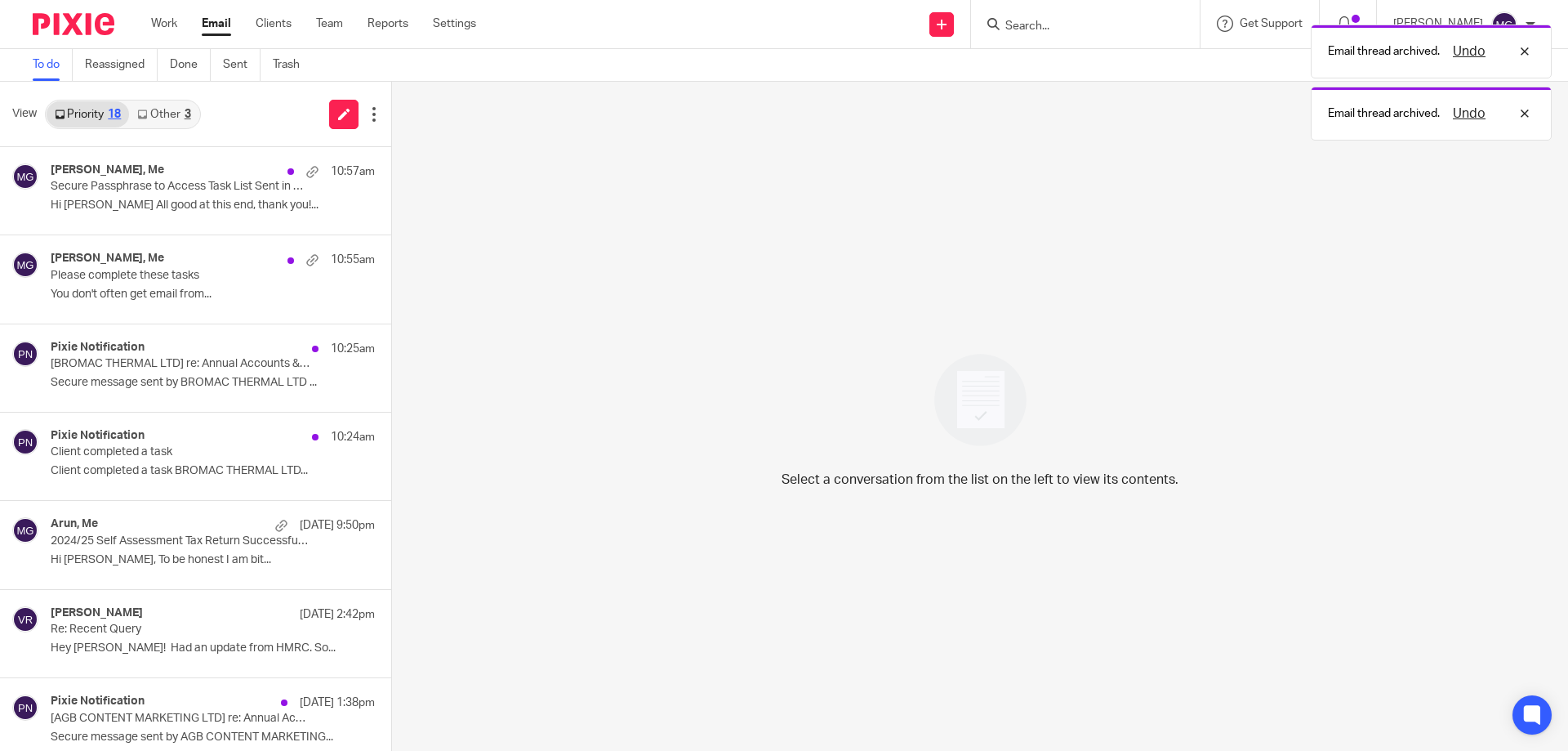
click at [634, 38] on div "Send new email Create task Add client Request signature Get Support Contact via…" at bounding box center [1034, 24] width 1068 height 48
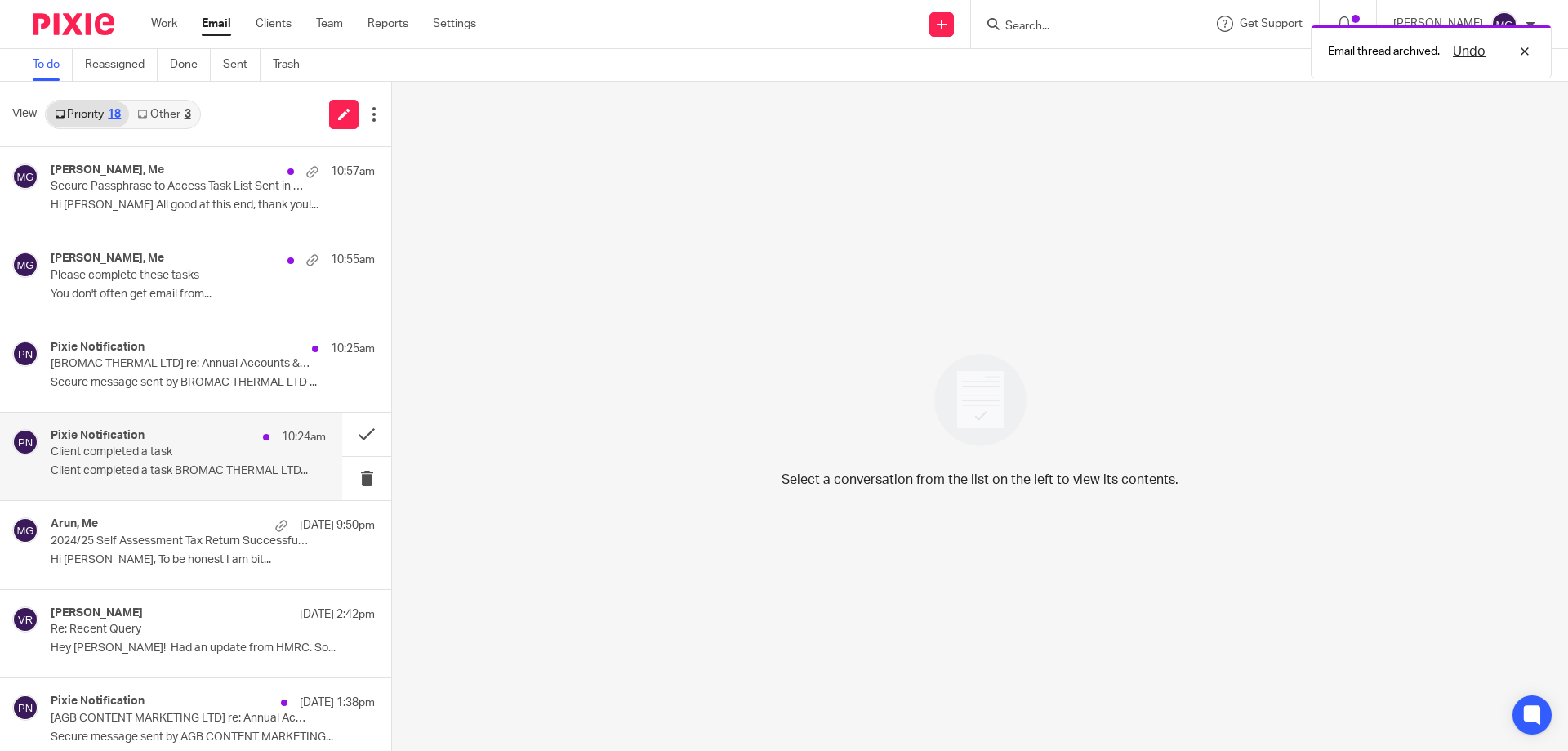
click at [193, 460] on div "Pixie Notification 10:24am Client completed a task Client completed a task BROM…" at bounding box center [187, 456] width 275 height 55
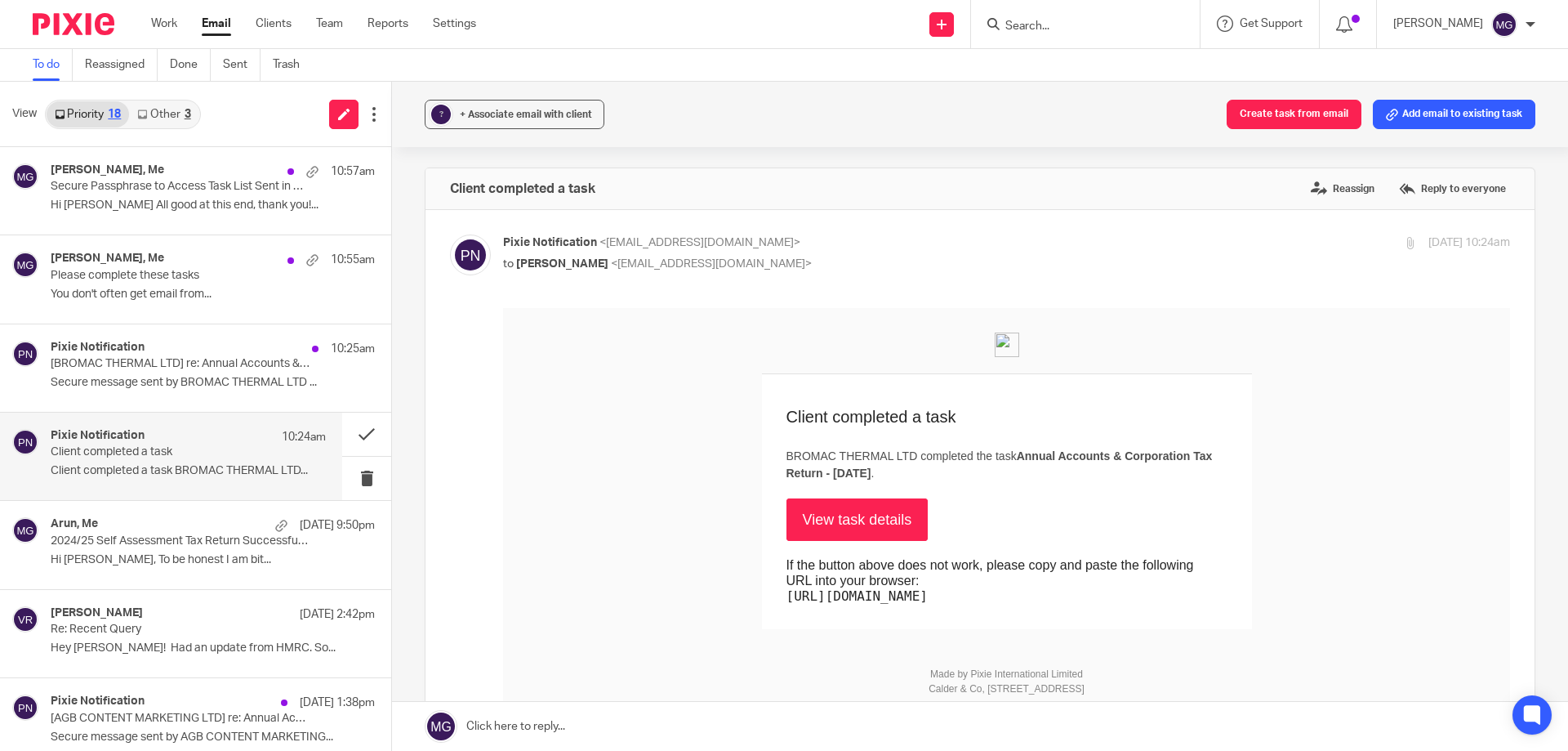
scroll to position [82, 0]
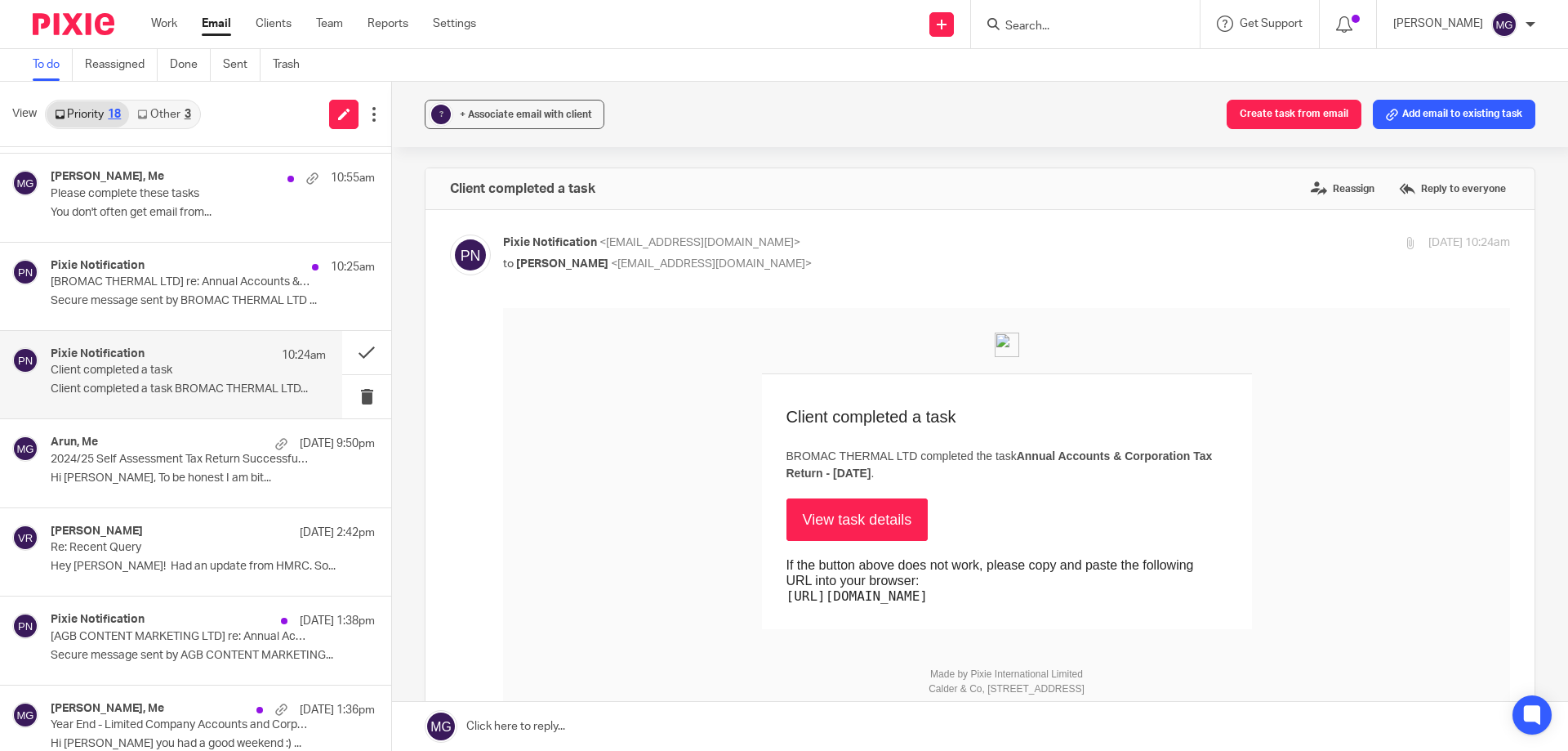
click at [931, 73] on div "To do Reassigned Done Sent Trash" at bounding box center [784, 65] width 1568 height 33
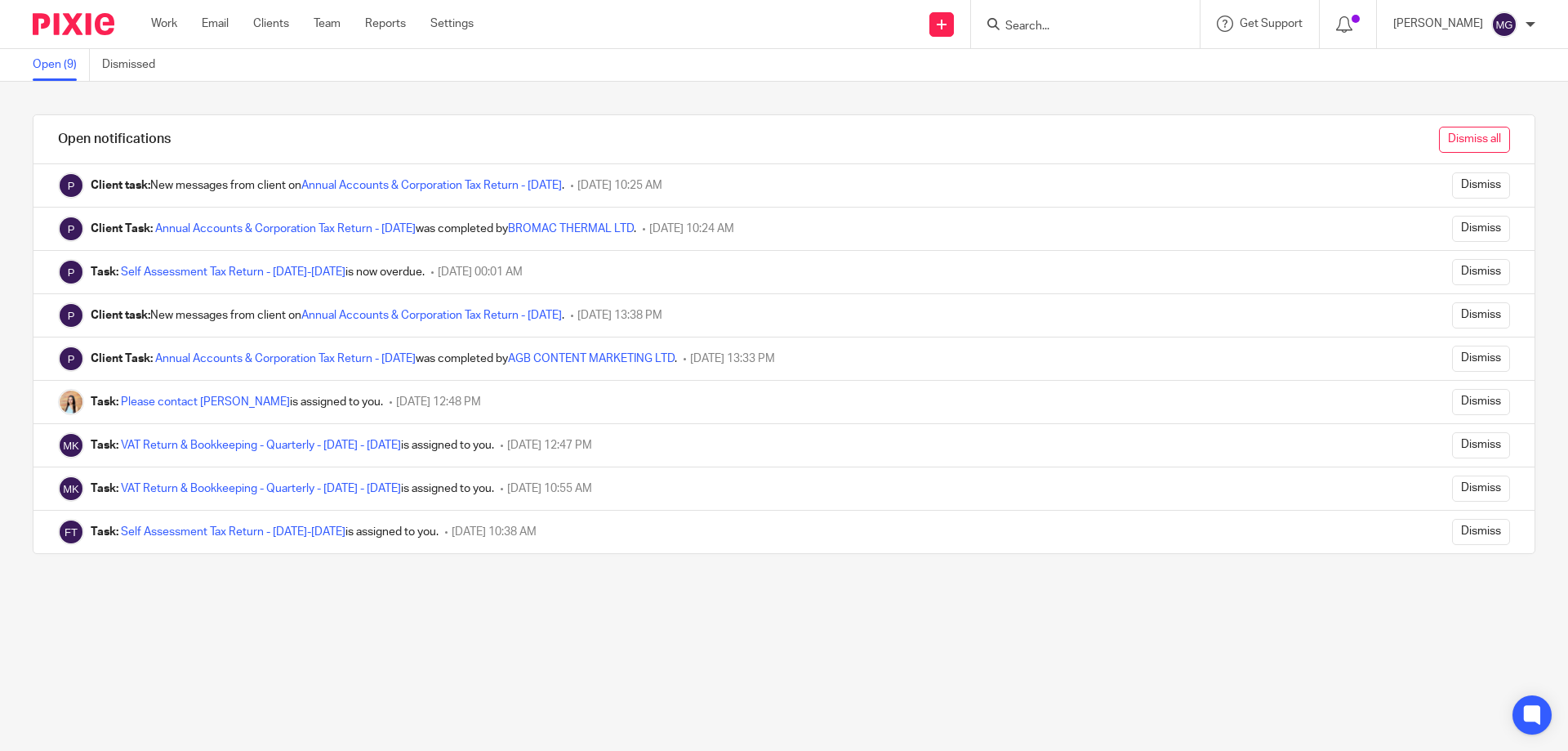
click at [1441, 137] on input "Dismiss all" at bounding box center [1475, 140] width 71 height 26
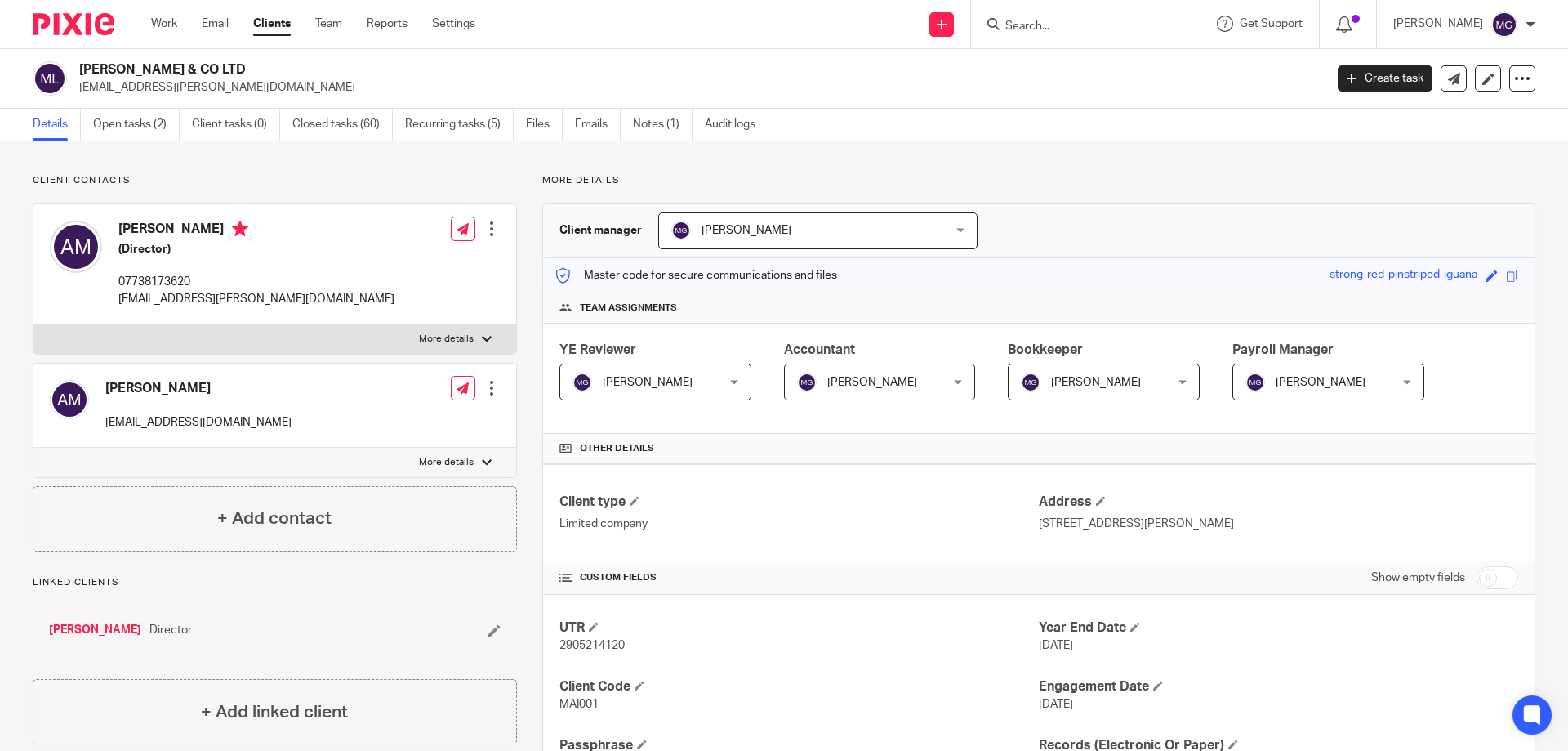
drag, startPoint x: 1095, startPoint y: 106, endPoint x: 661, endPoint y: 10, distance: 444.5
click at [1086, 104] on div "[PERSON_NAME] & CO LTD [EMAIL_ADDRESS][PERSON_NAME][DOMAIN_NAME] Create task Up…" at bounding box center [784, 79] width 1568 height 60
click at [143, 116] on link "Open tasks (2)" at bounding box center [136, 125] width 87 height 32
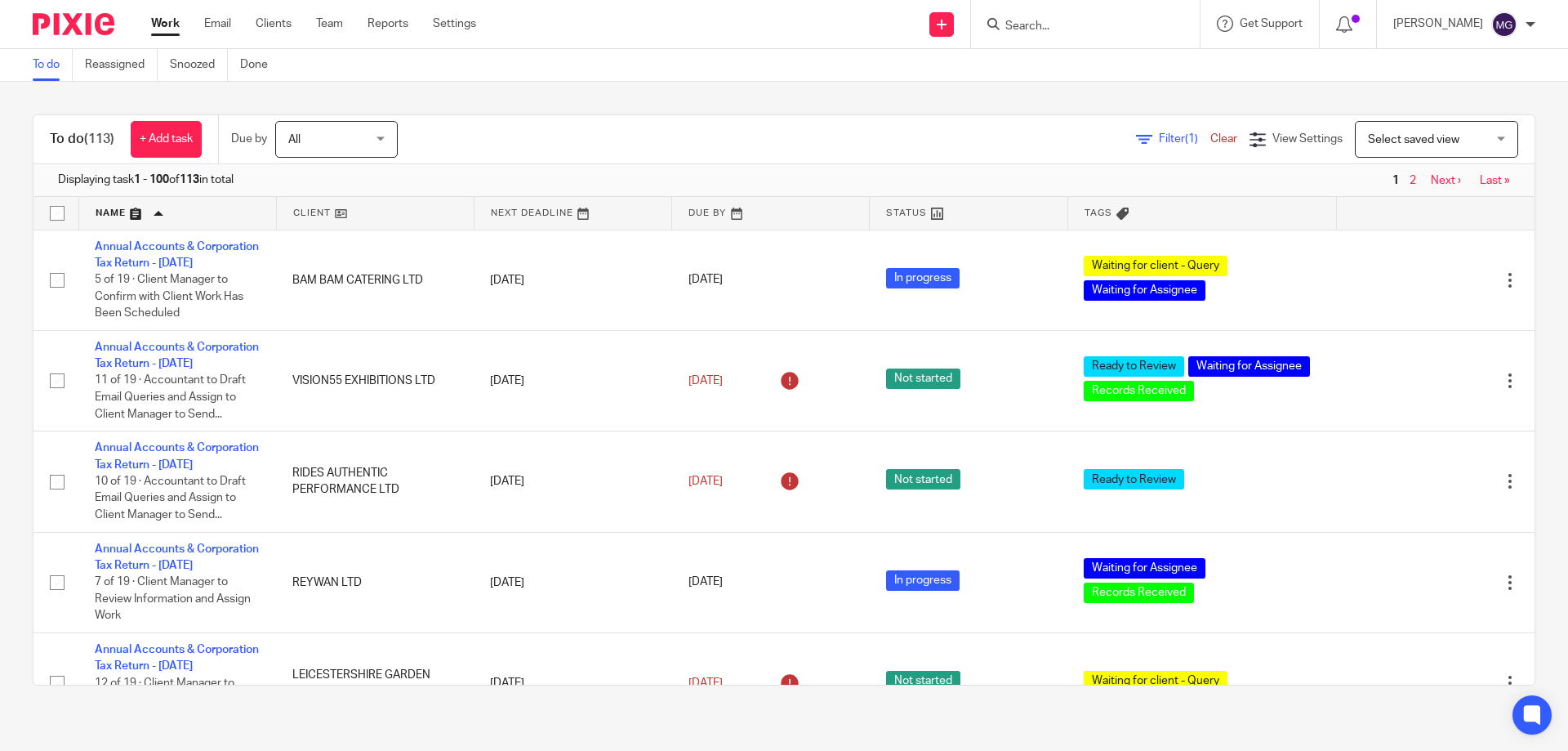
click at [930, 96] on div "To do (113) + Add task Due by All All [DATE] [DATE] This week Next week This mo…" at bounding box center [784, 400] width 1568 height 636
